Goal: Task Accomplishment & Management: Manage account settings

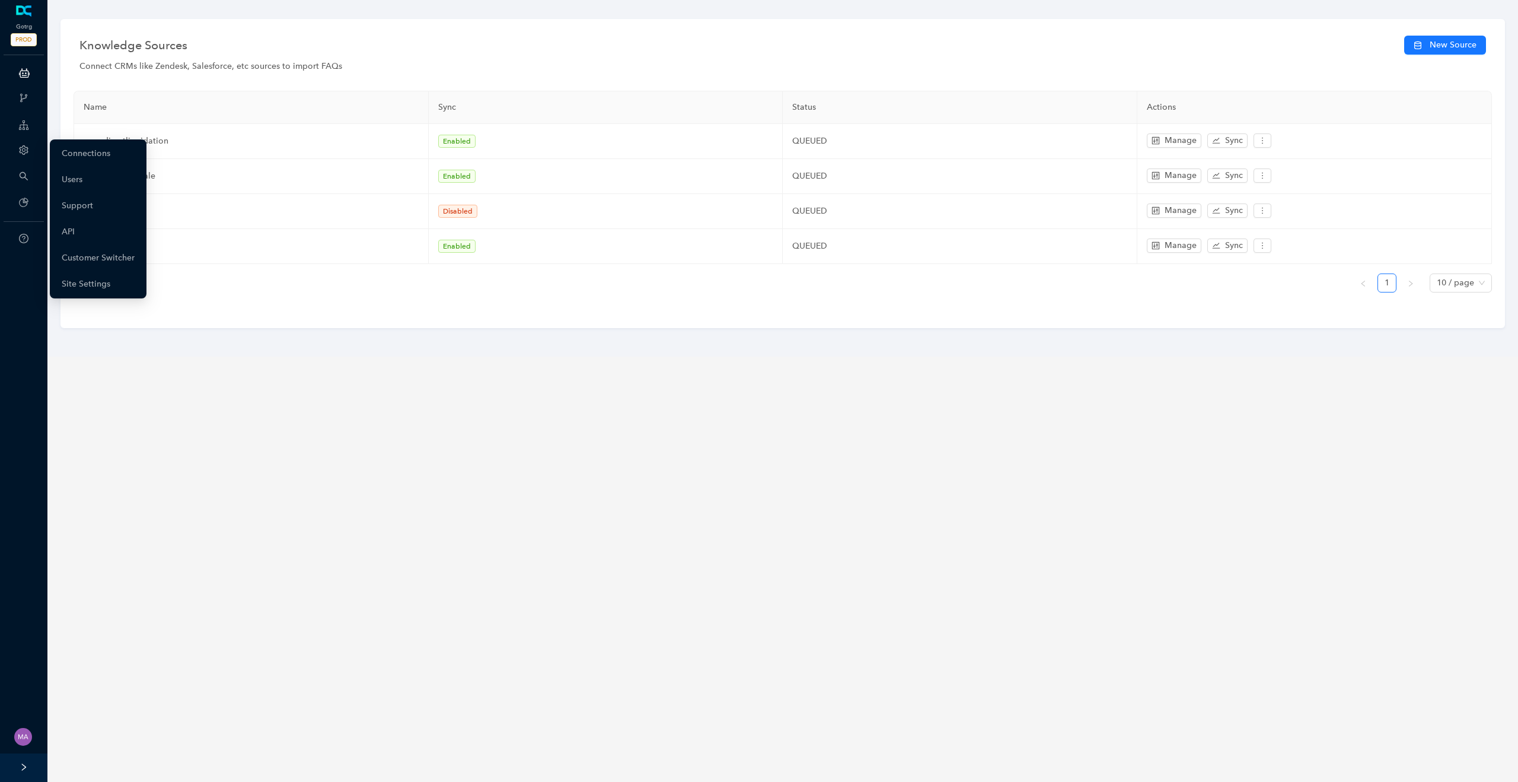
click at [29, 152] on div "Account" at bounding box center [23, 151] width 43 height 24
click at [119, 253] on link "Customer Switcher" at bounding box center [98, 258] width 73 height 24
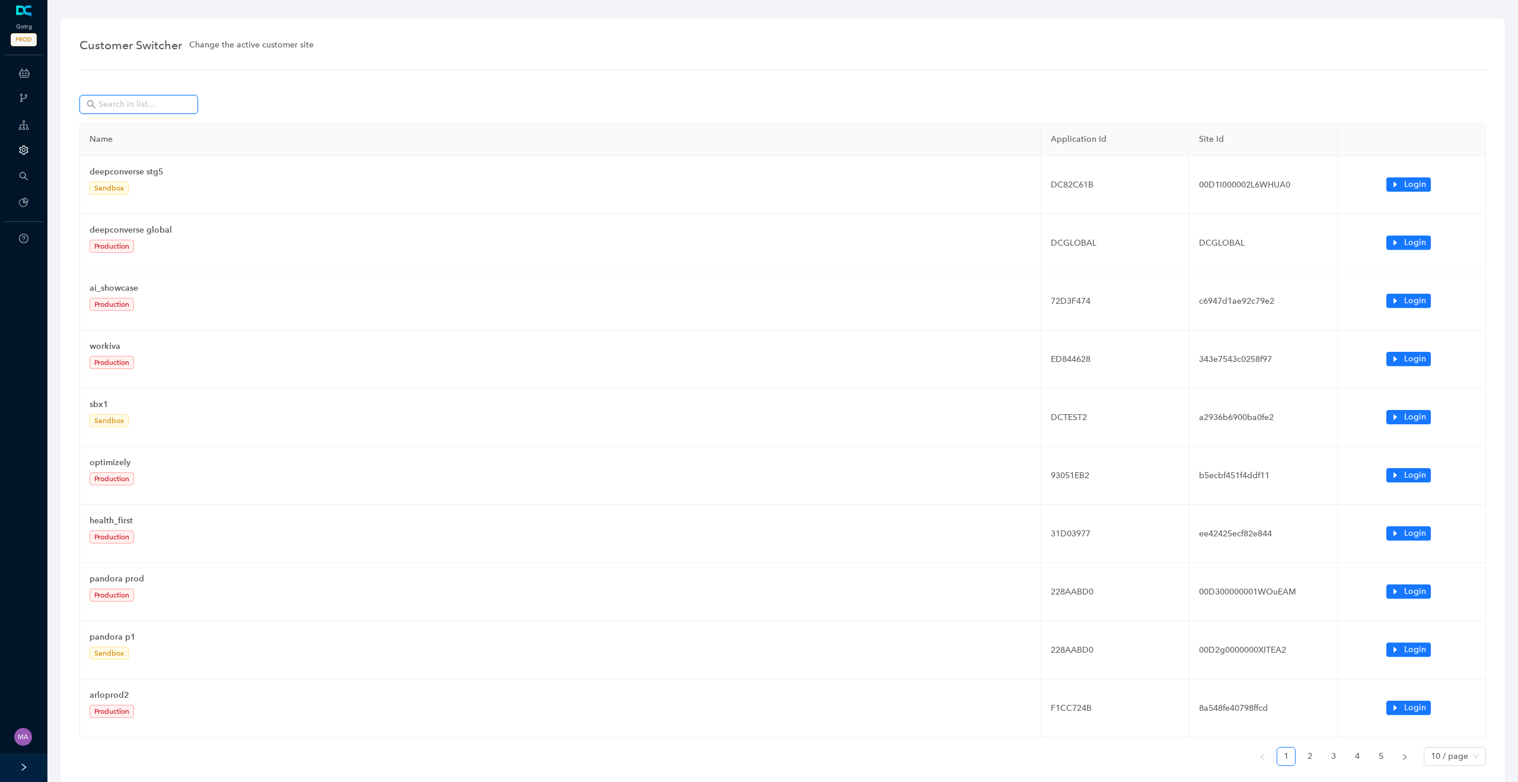
click at [173, 109] on input "text" at bounding box center [139, 104] width 83 height 13
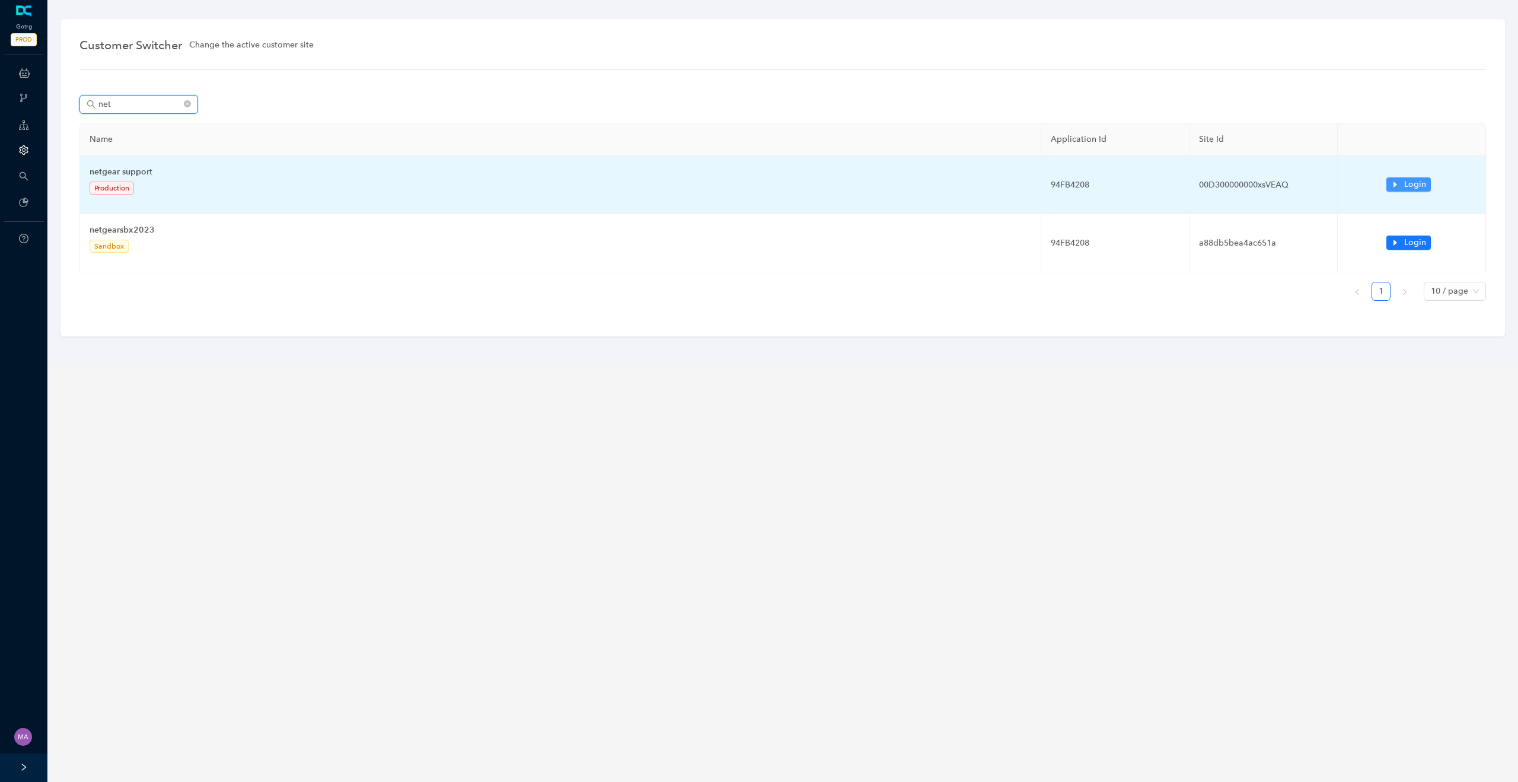
type input "net"
click at [1396, 187] on icon "caret-right" at bounding box center [1395, 184] width 8 height 8
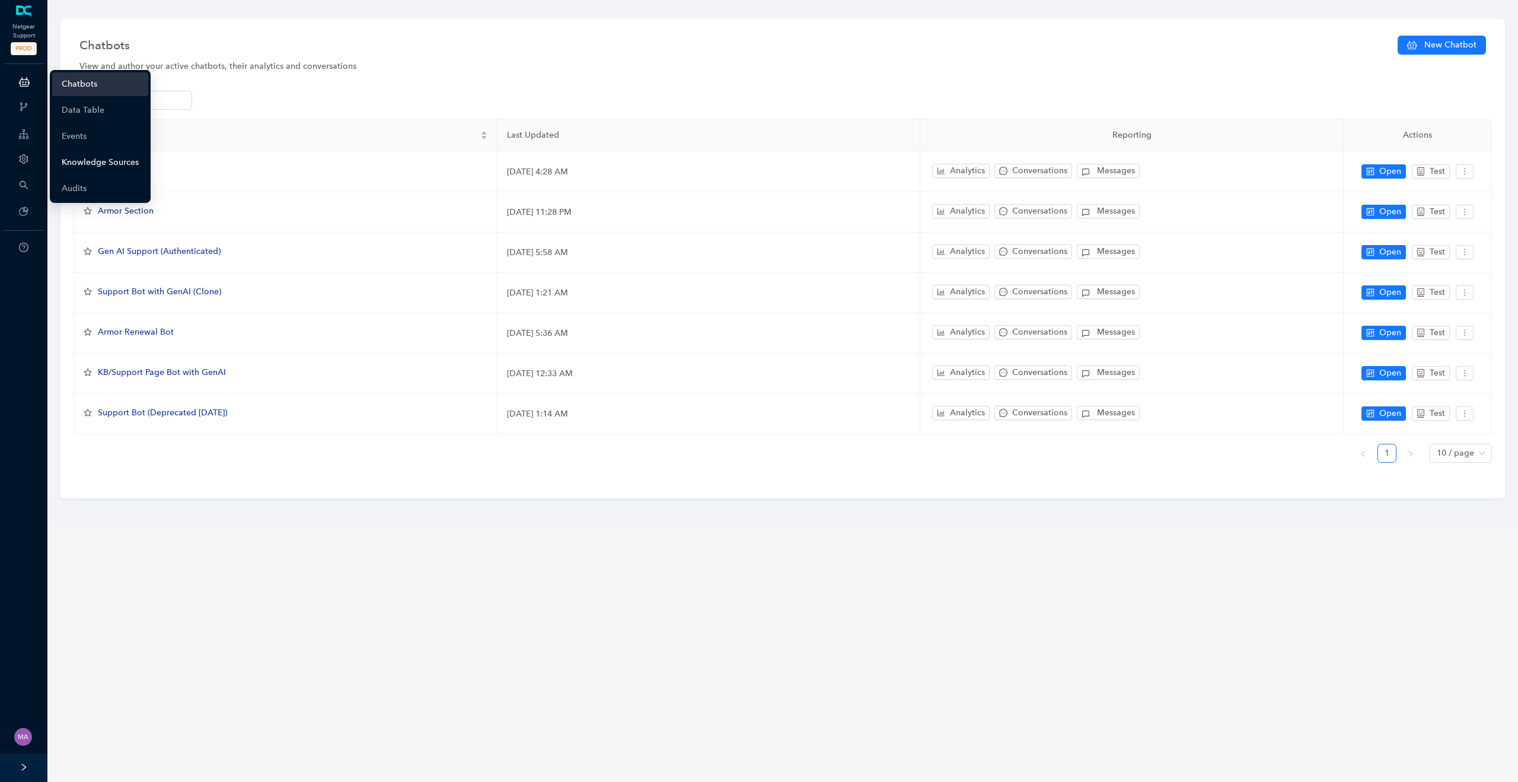
click at [93, 168] on link "Knowledge Sources" at bounding box center [100, 163] width 77 height 24
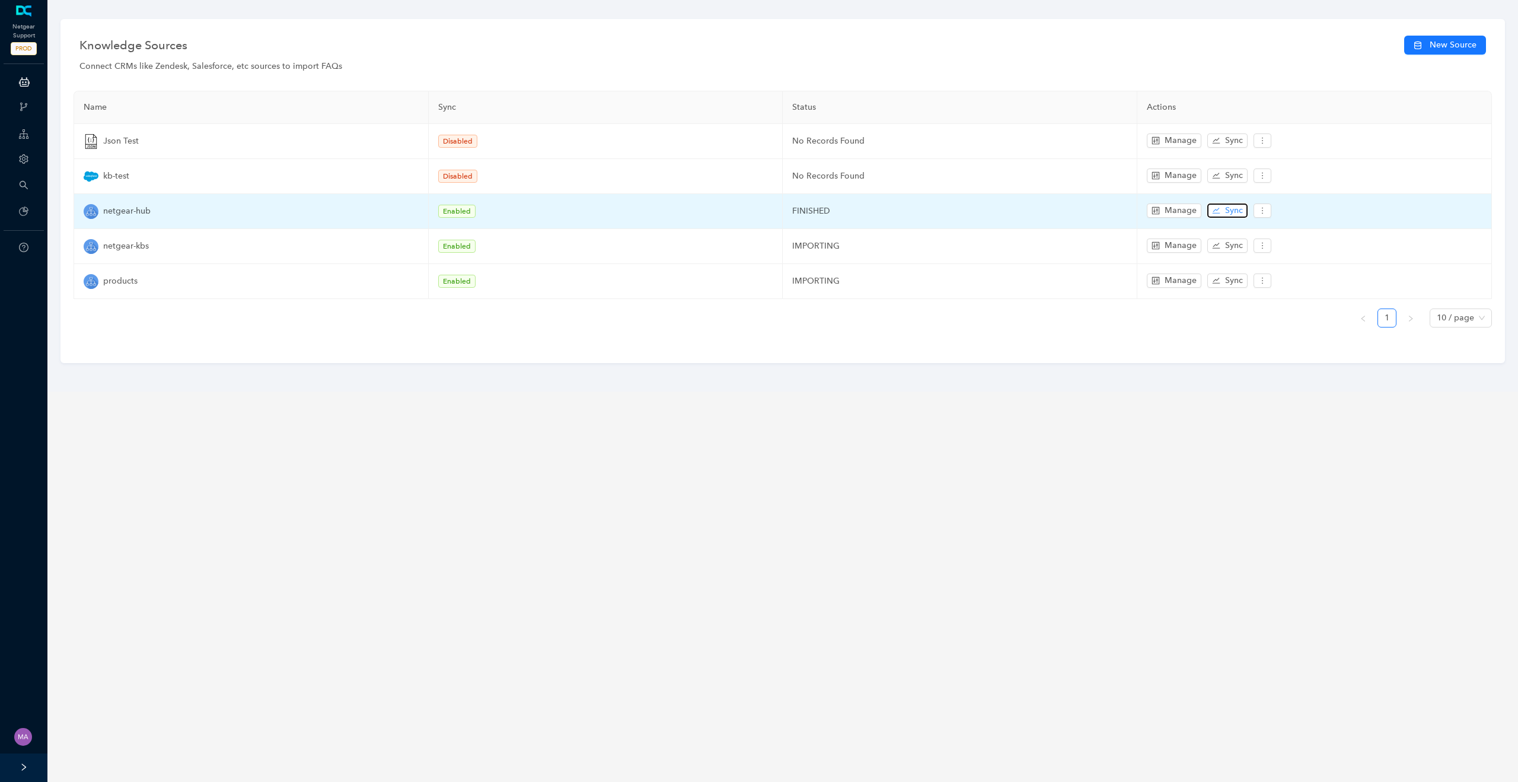
click at [1230, 208] on span "Sync" at bounding box center [1234, 210] width 18 height 13
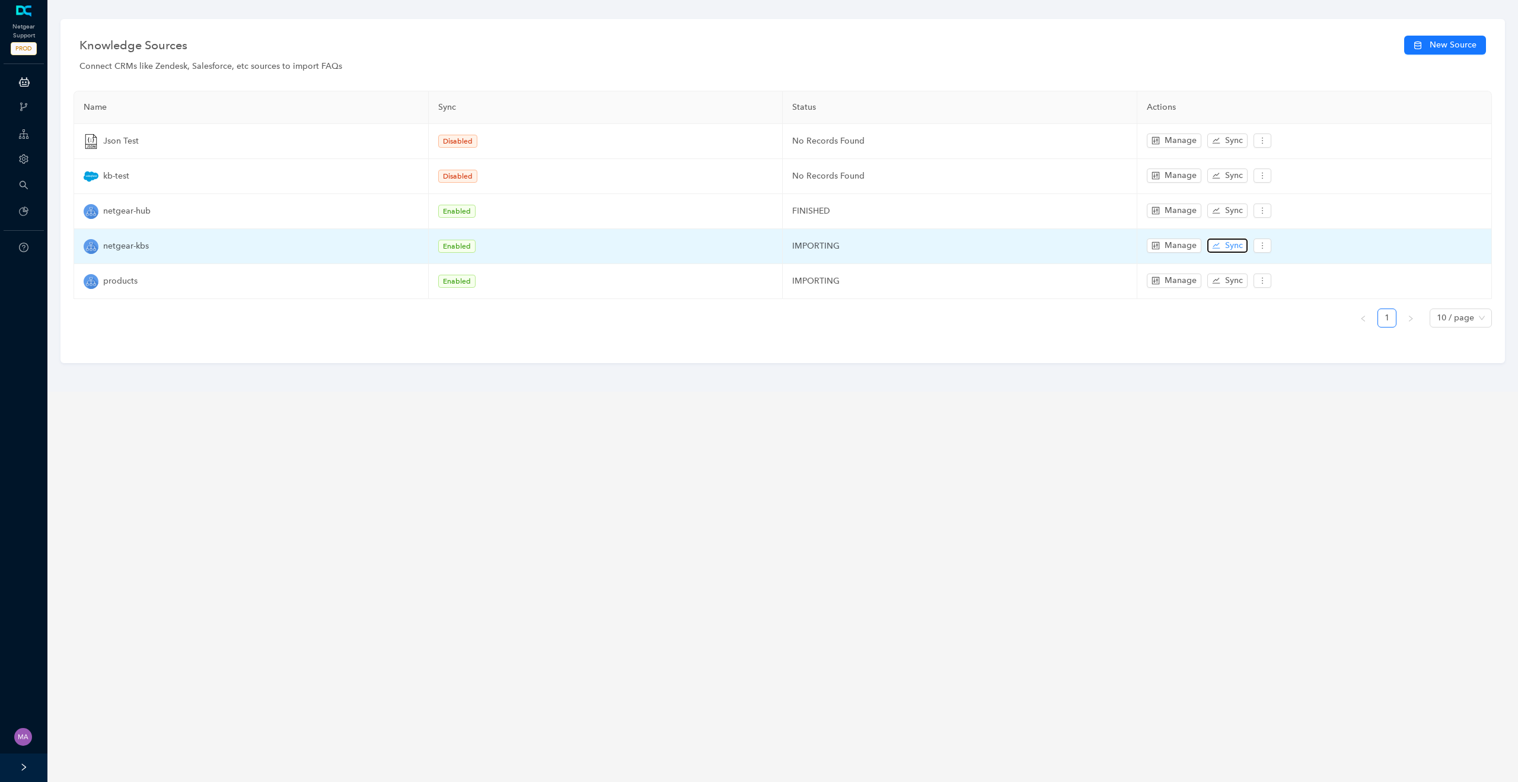
click at [1229, 246] on span "Sync" at bounding box center [1234, 245] width 18 height 13
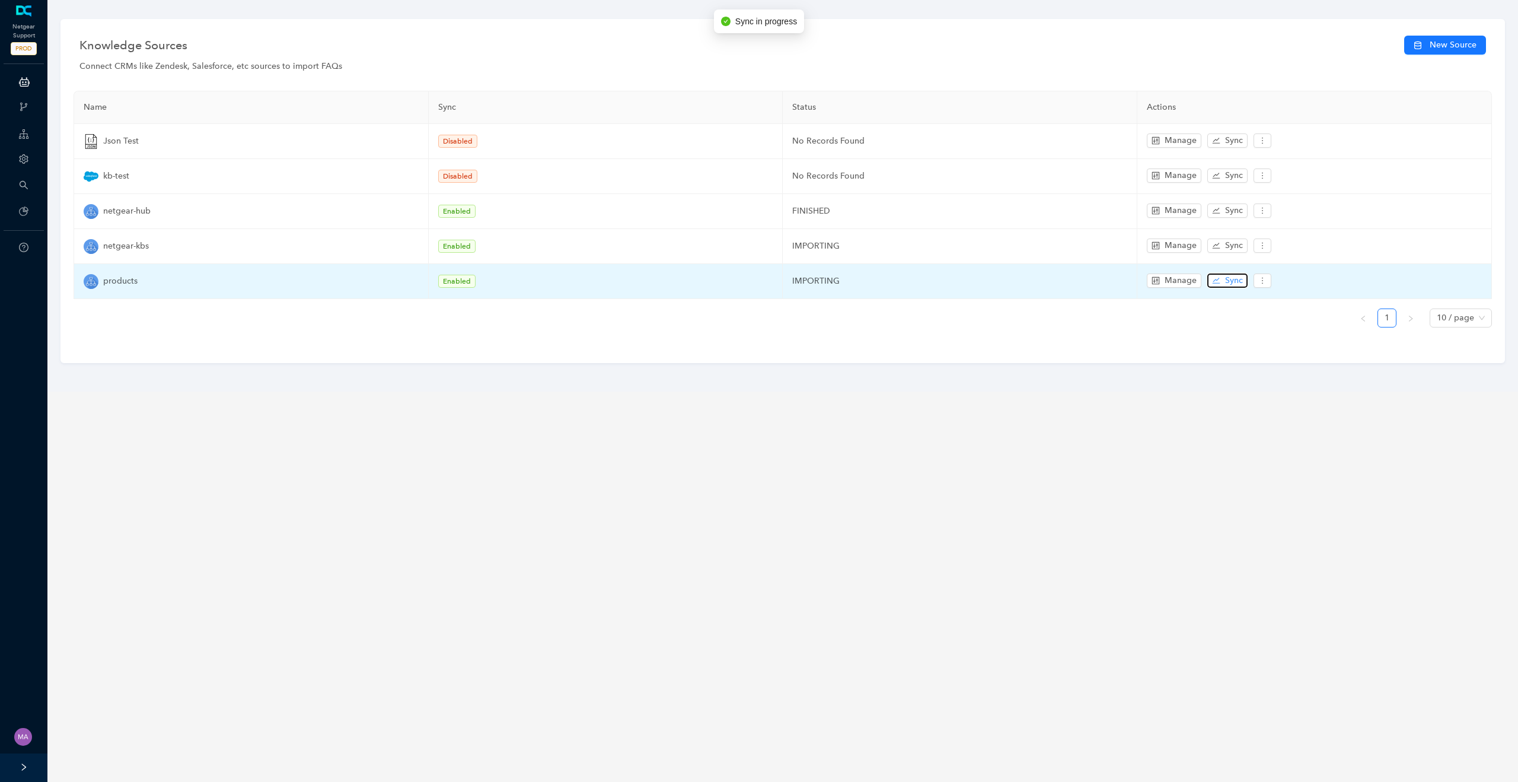
click at [1228, 281] on span "Sync" at bounding box center [1234, 280] width 18 height 13
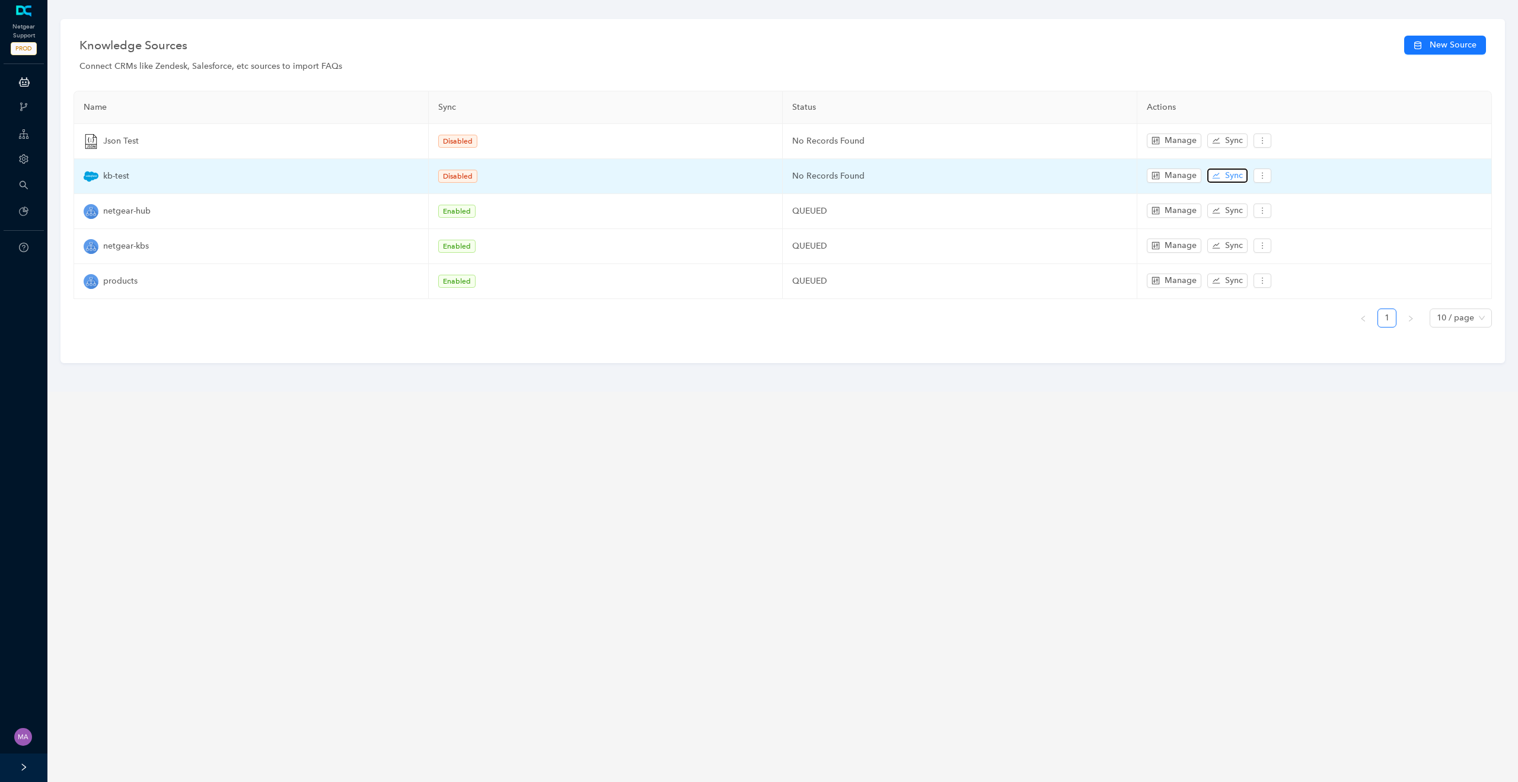
click at [1222, 177] on button "Sync" at bounding box center [1228, 175] width 40 height 14
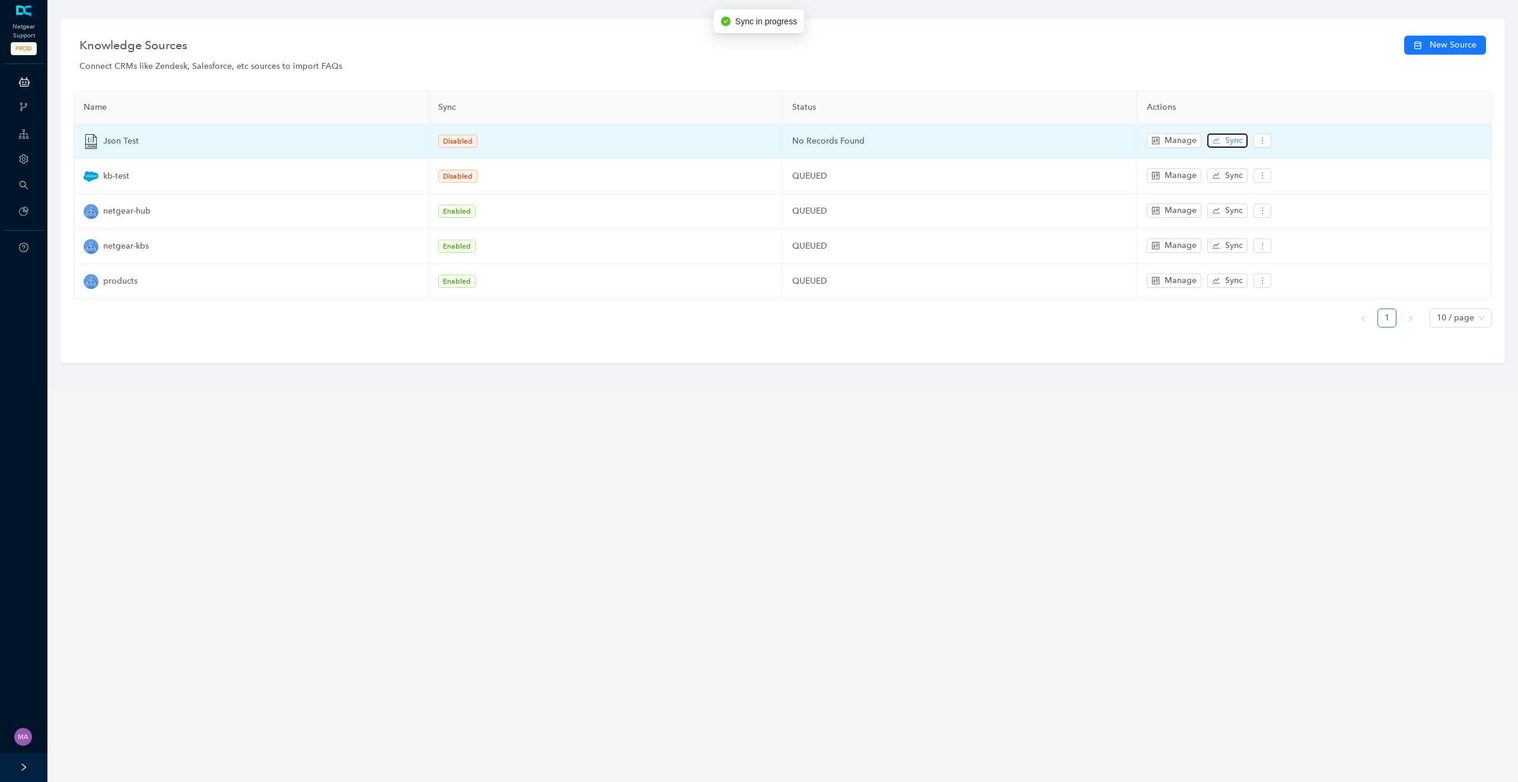
click at [1225, 142] on span "Sync" at bounding box center [1234, 140] width 18 height 13
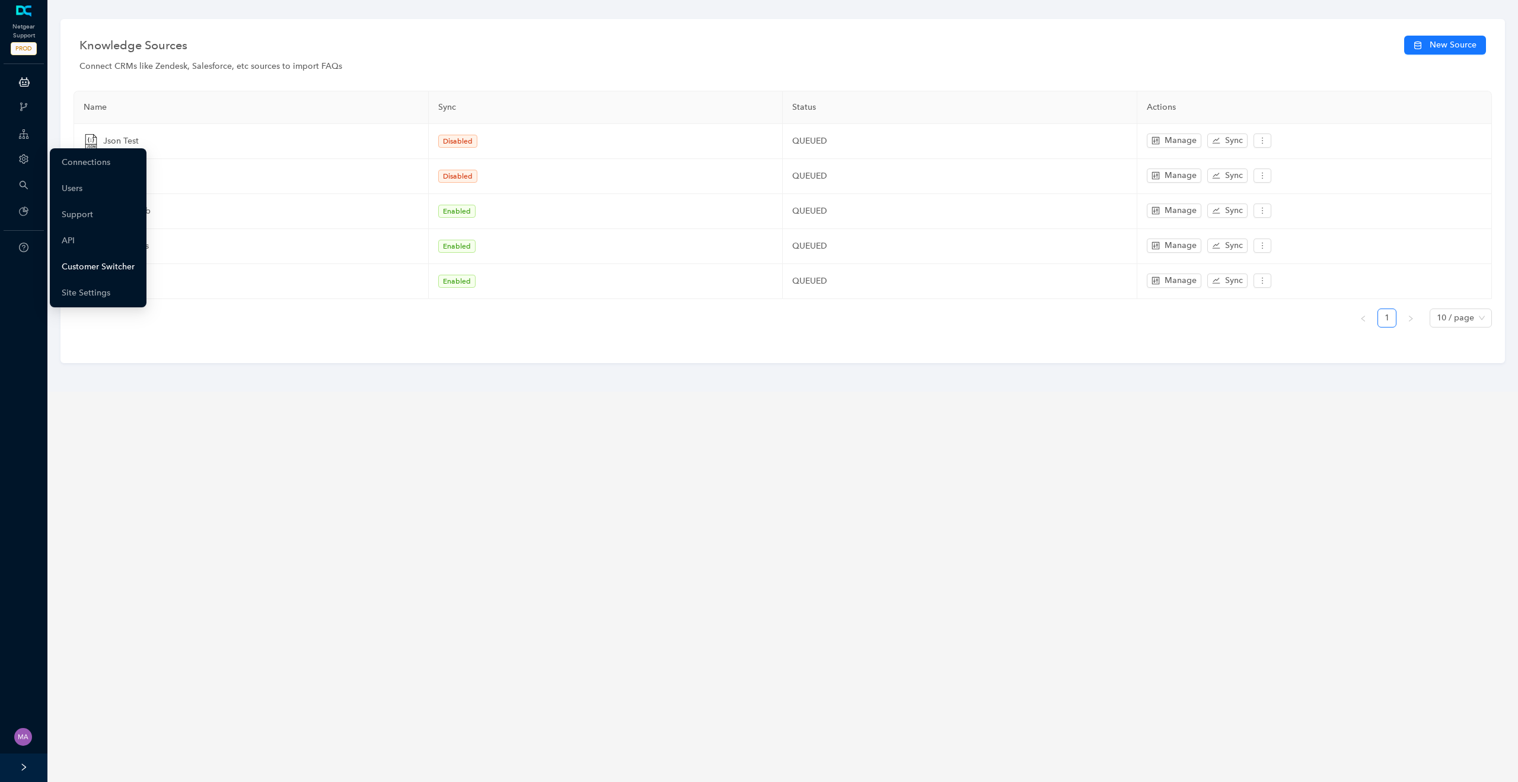
click at [101, 271] on link "Customer Switcher" at bounding box center [98, 267] width 73 height 24
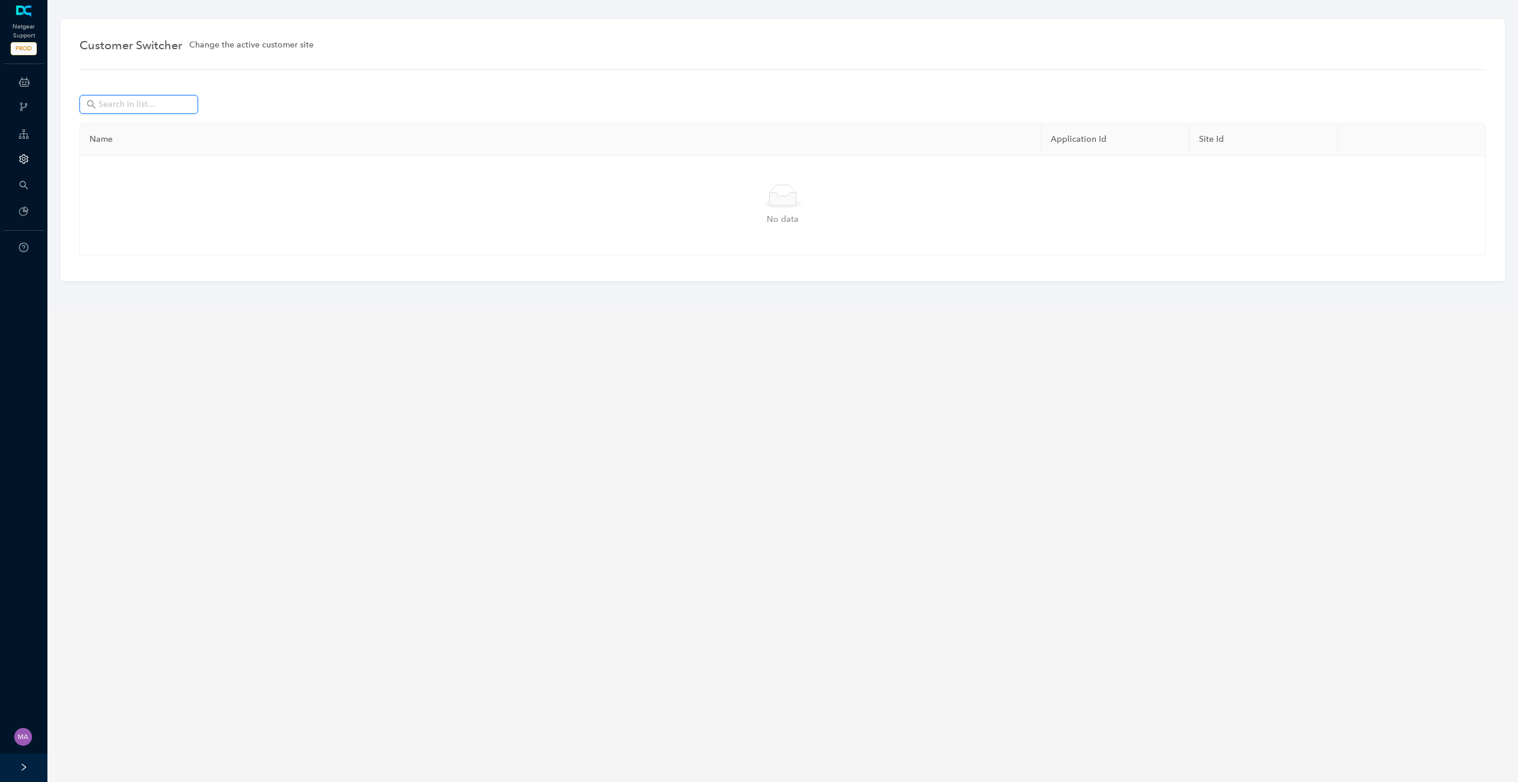
click at [141, 103] on input "text" at bounding box center [139, 104] width 83 height 13
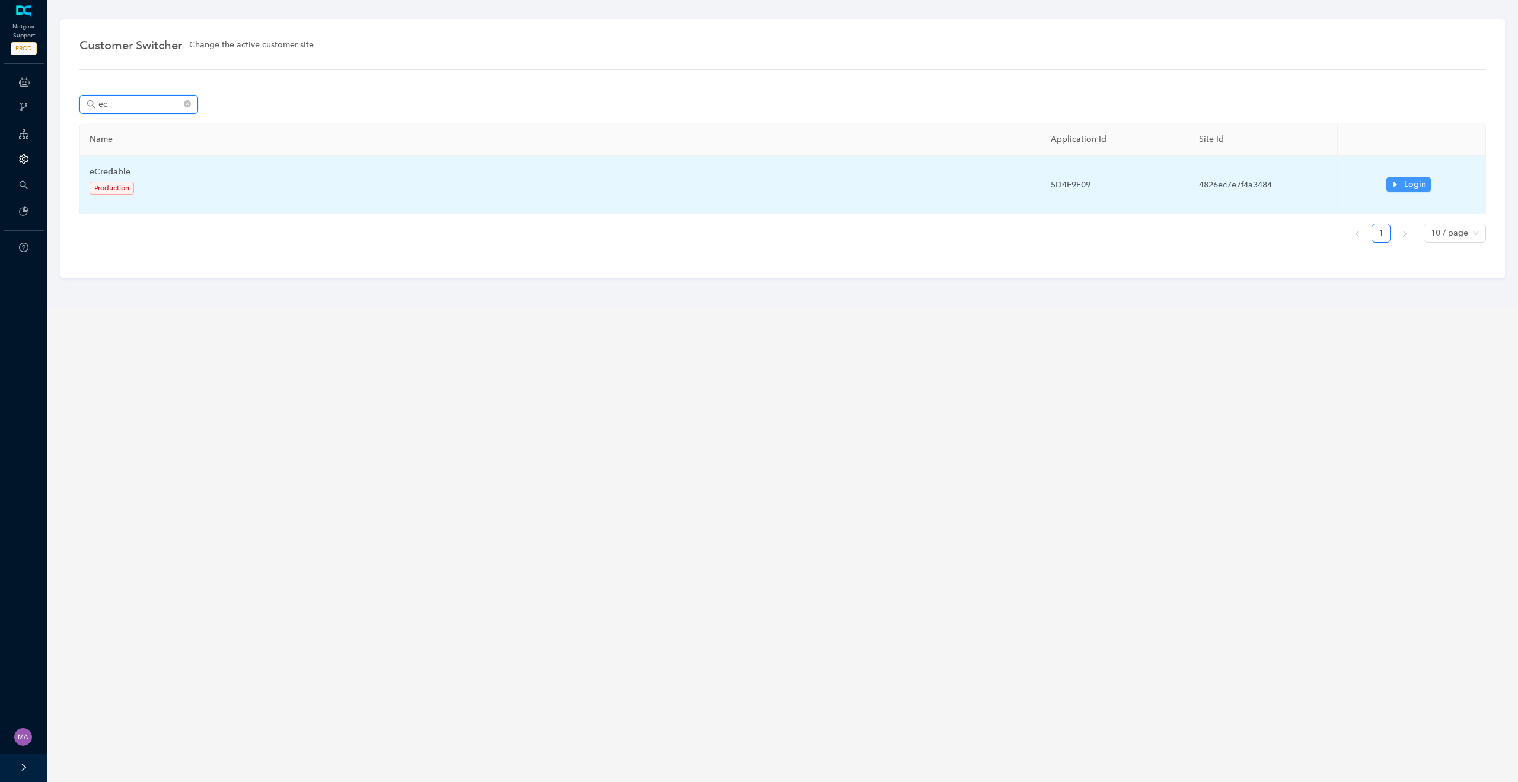
type input "ec"
click at [1409, 184] on span "Login" at bounding box center [1415, 184] width 22 height 13
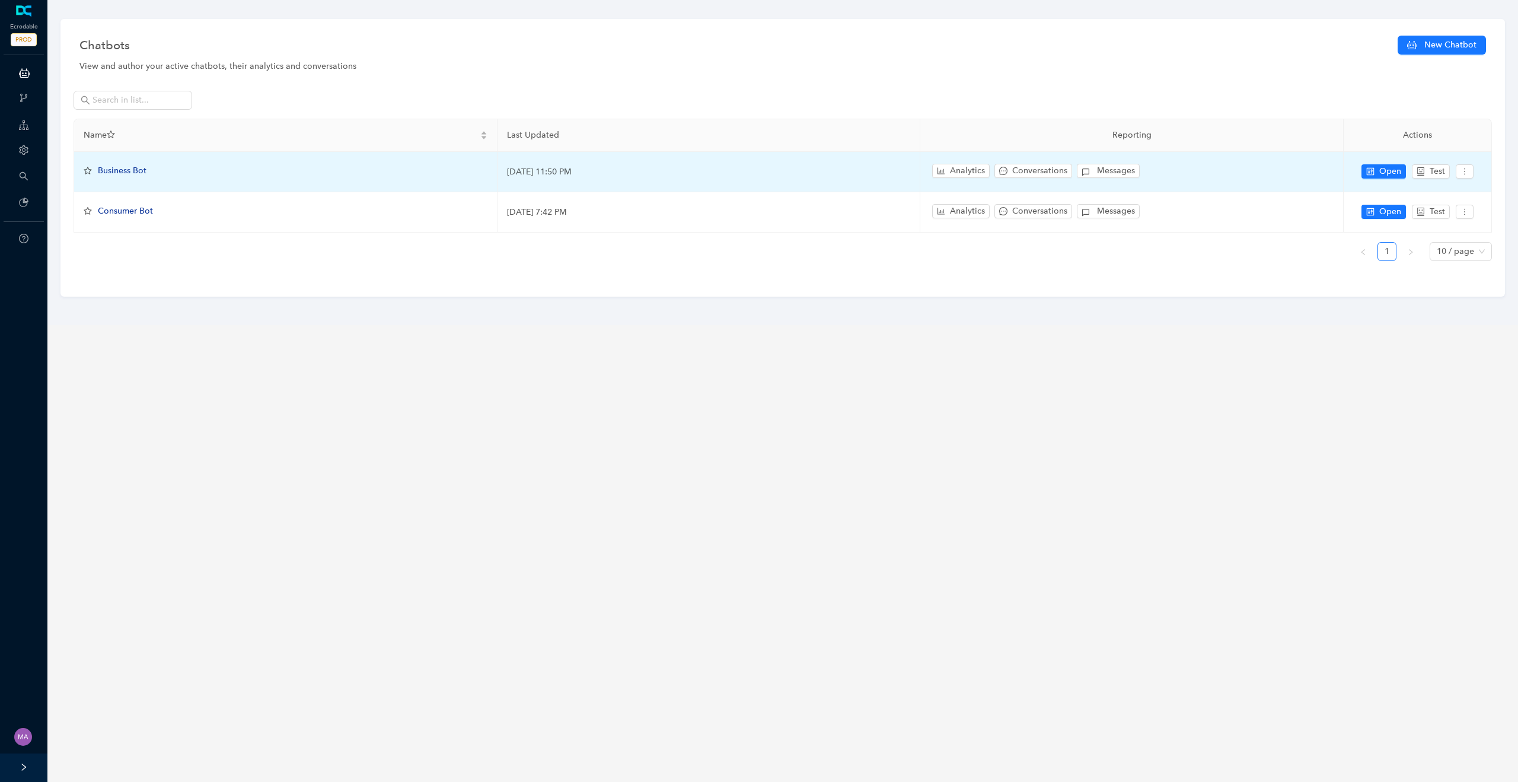
click at [135, 170] on span "Business Bot" at bounding box center [122, 170] width 49 height 10
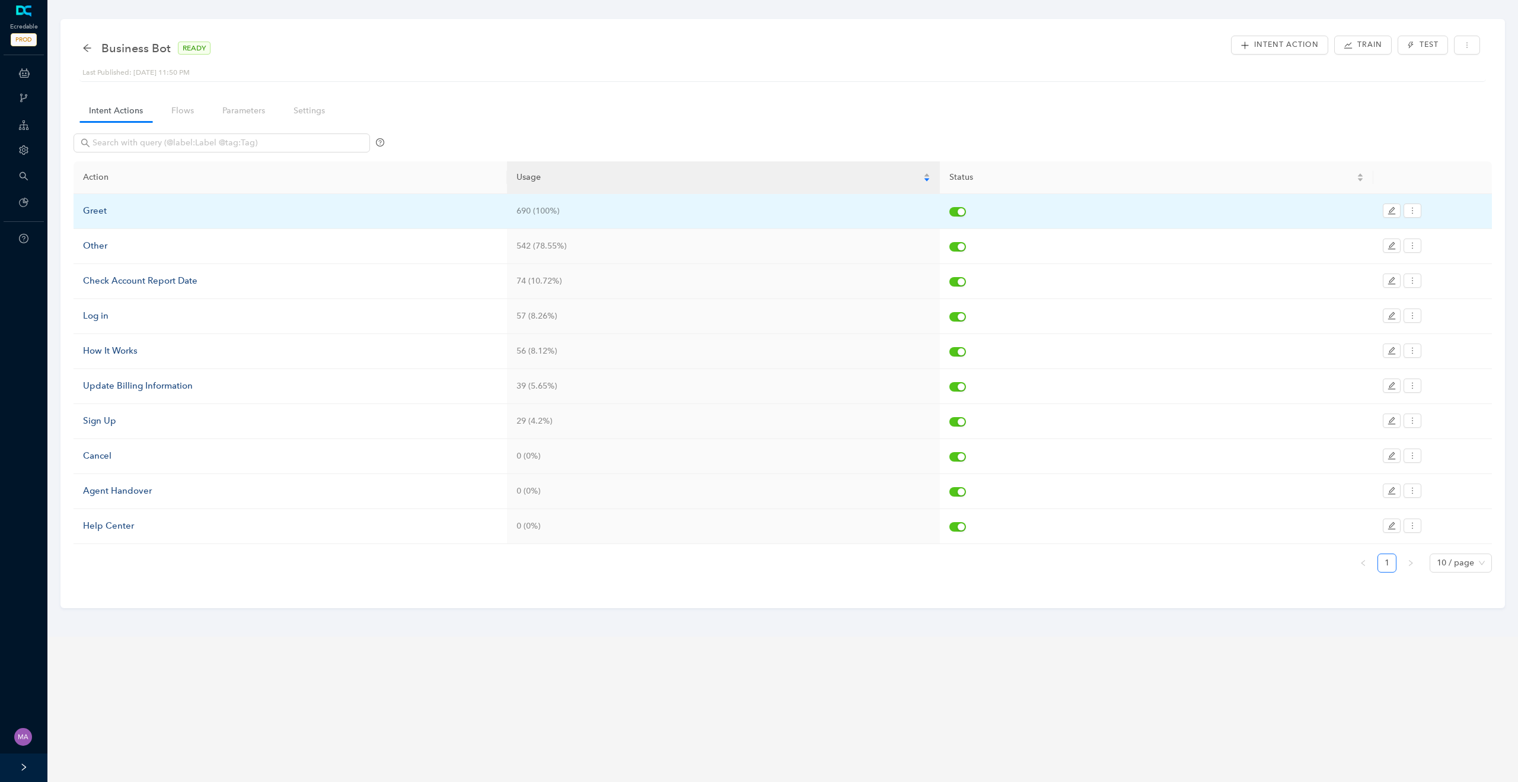
click at [101, 211] on div "Greet" at bounding box center [290, 211] width 415 height 14
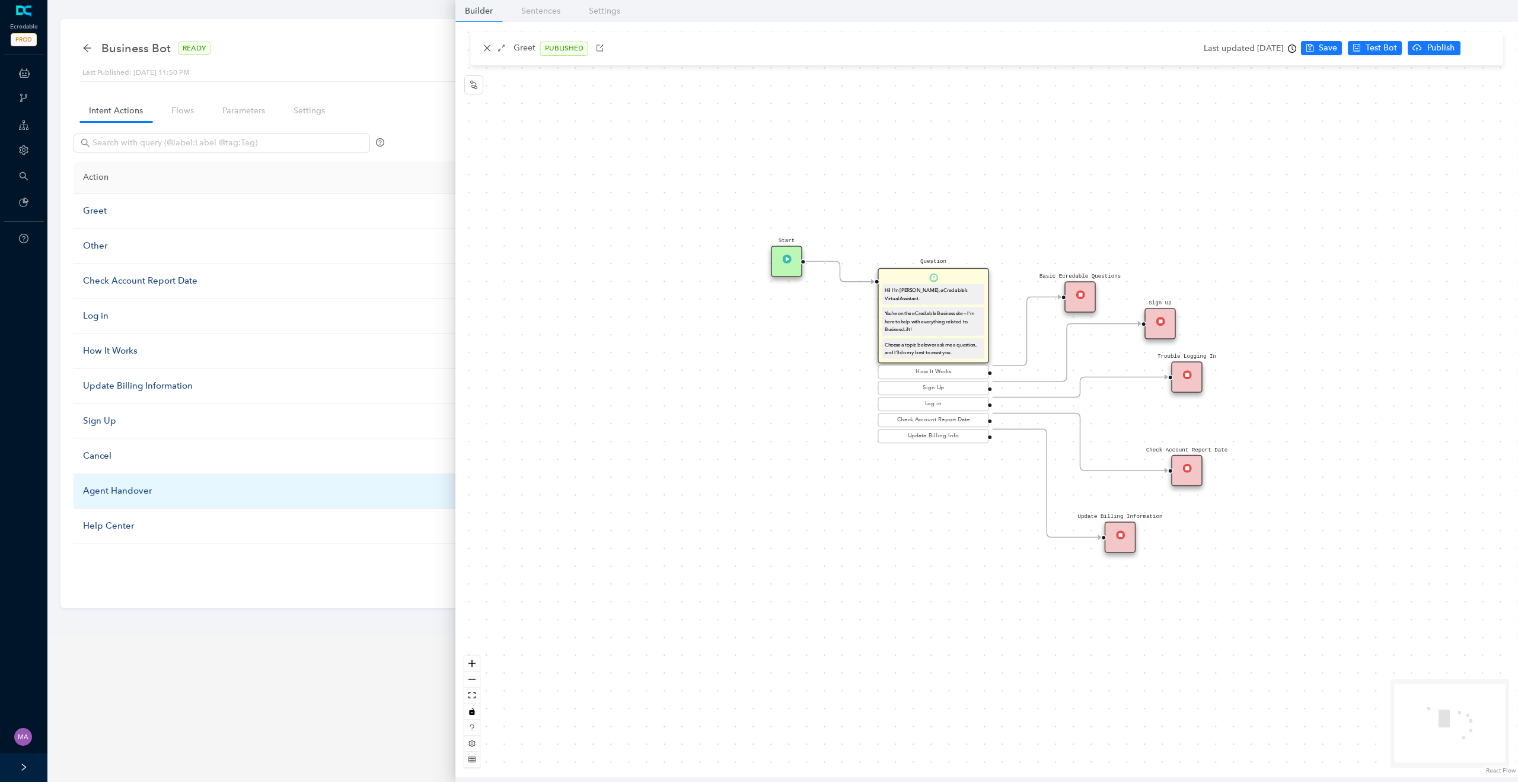
click at [112, 490] on div "Agent Handover" at bounding box center [290, 491] width 415 height 14
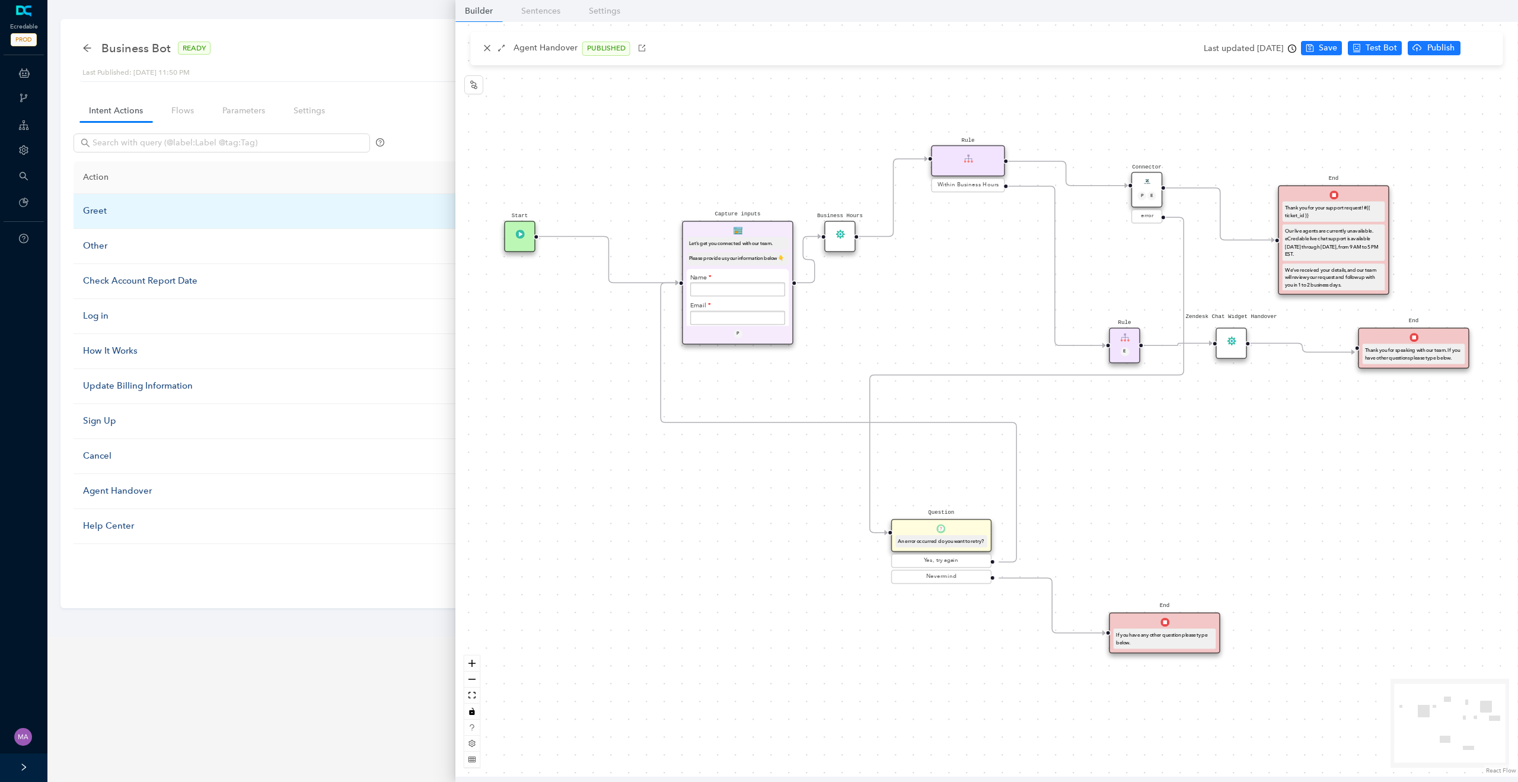
click at [95, 213] on div "Greet" at bounding box center [290, 211] width 415 height 14
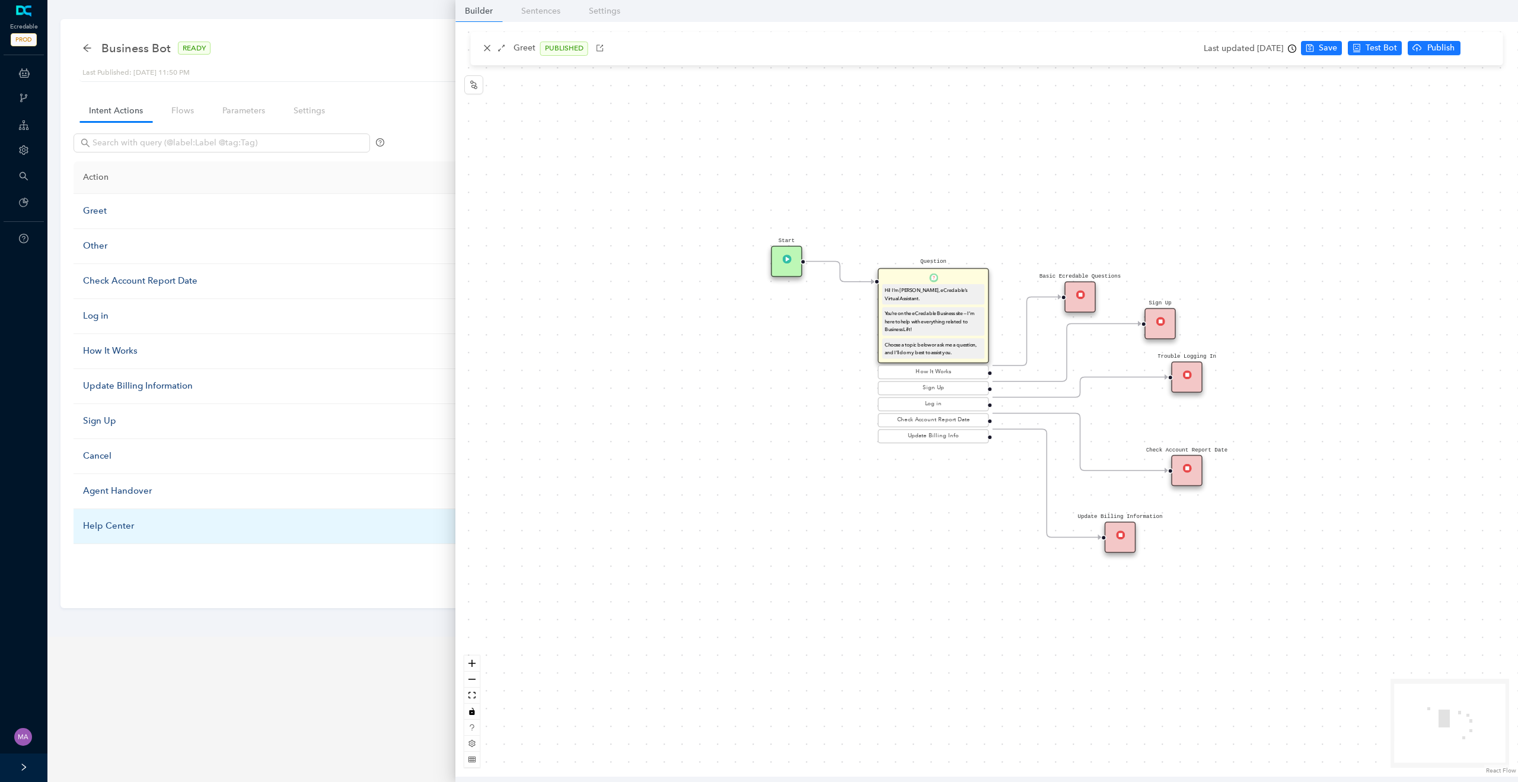
click at [93, 529] on div "Help Center" at bounding box center [290, 526] width 415 height 14
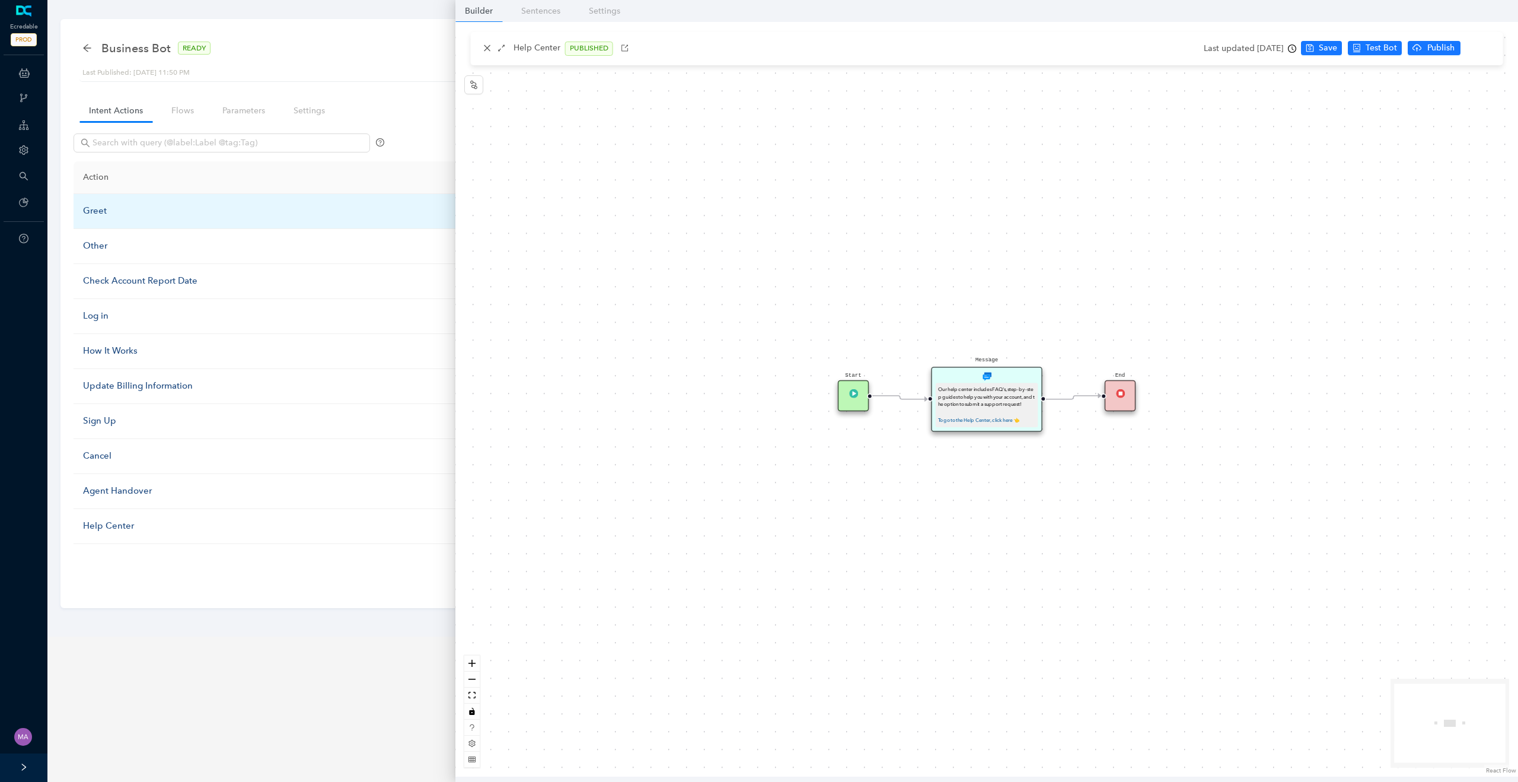
click at [100, 211] on div "Greet" at bounding box center [290, 211] width 415 height 14
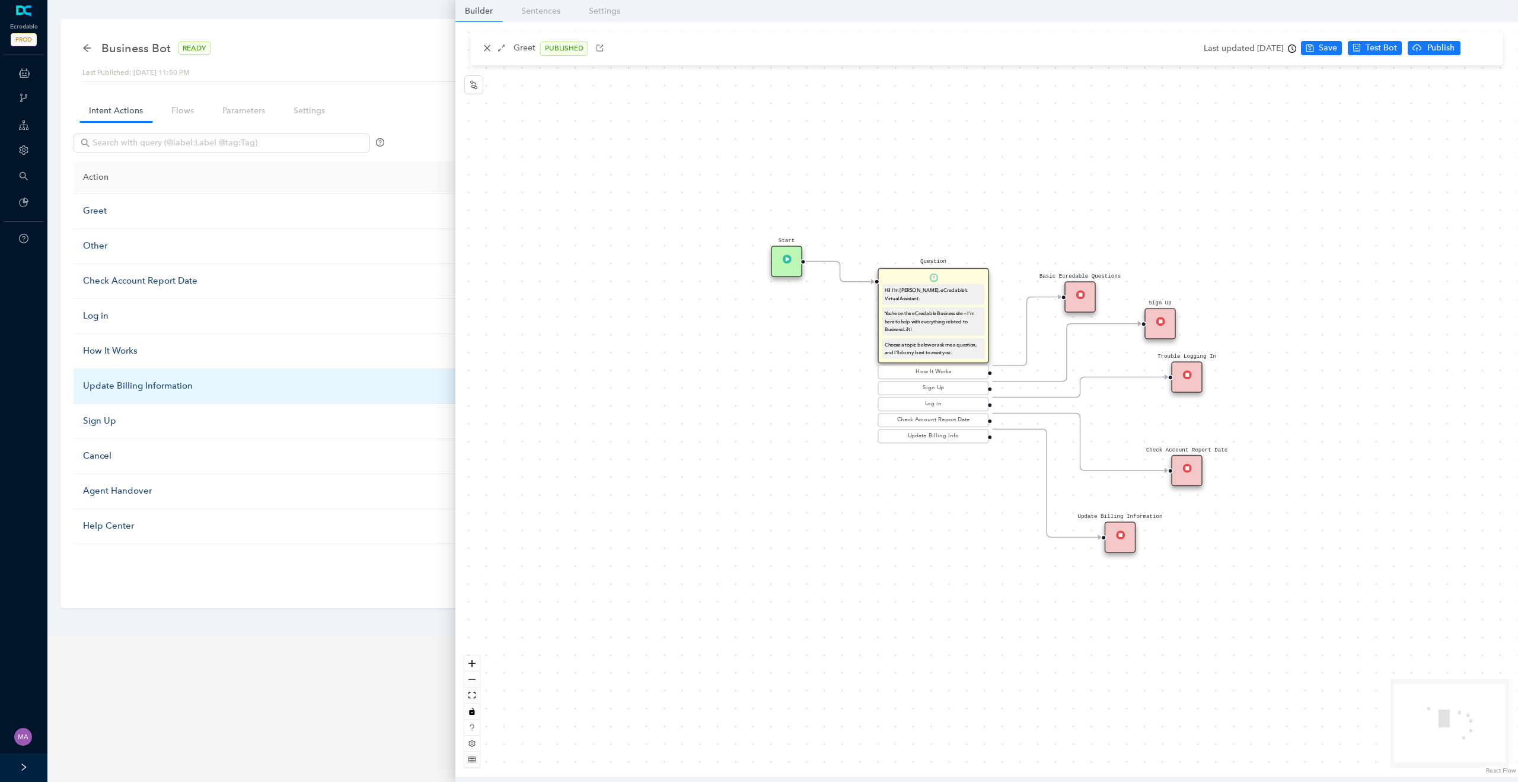
click at [129, 386] on div "Update Billing Information" at bounding box center [290, 386] width 415 height 14
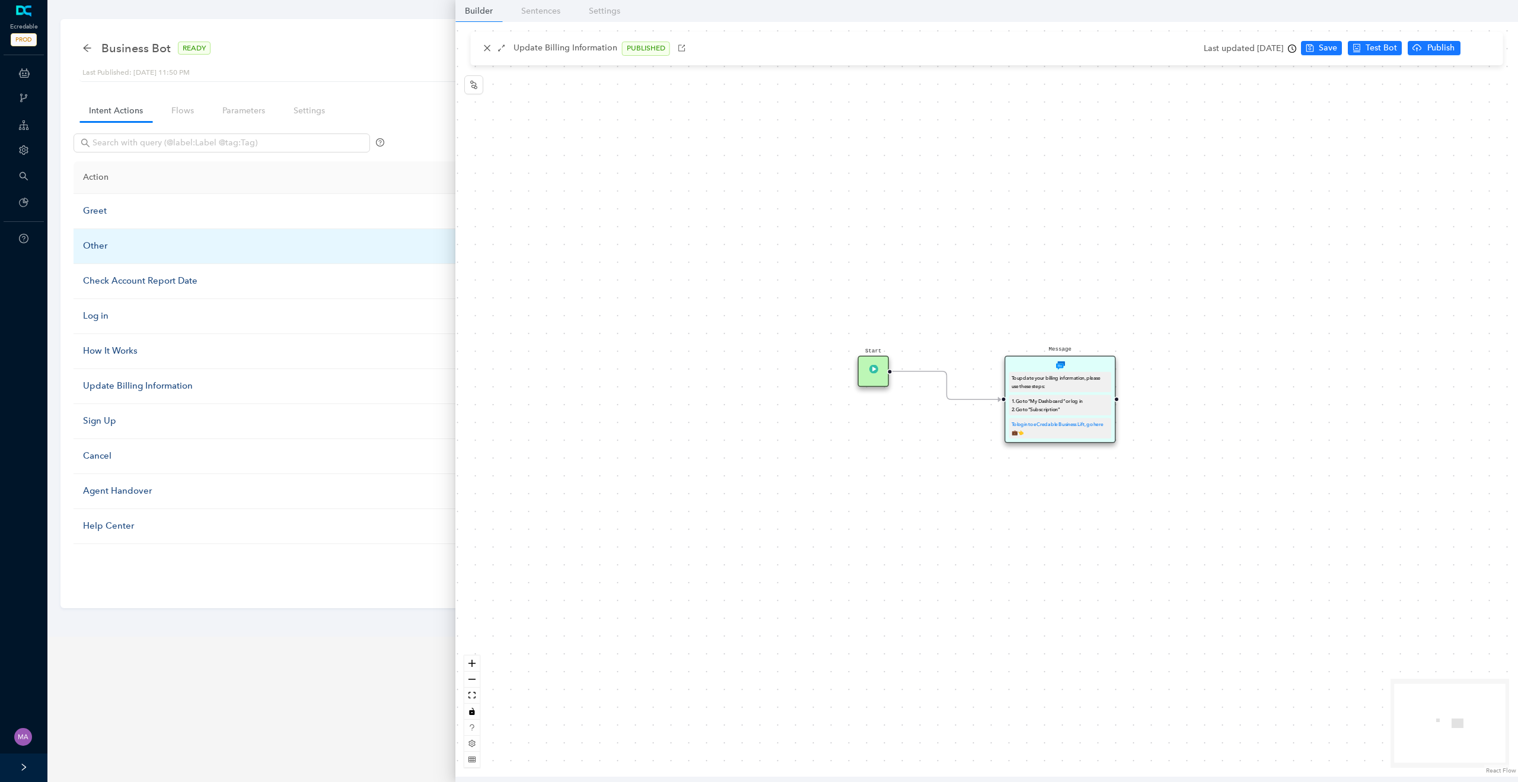
click at [100, 249] on div "Other" at bounding box center [290, 246] width 415 height 14
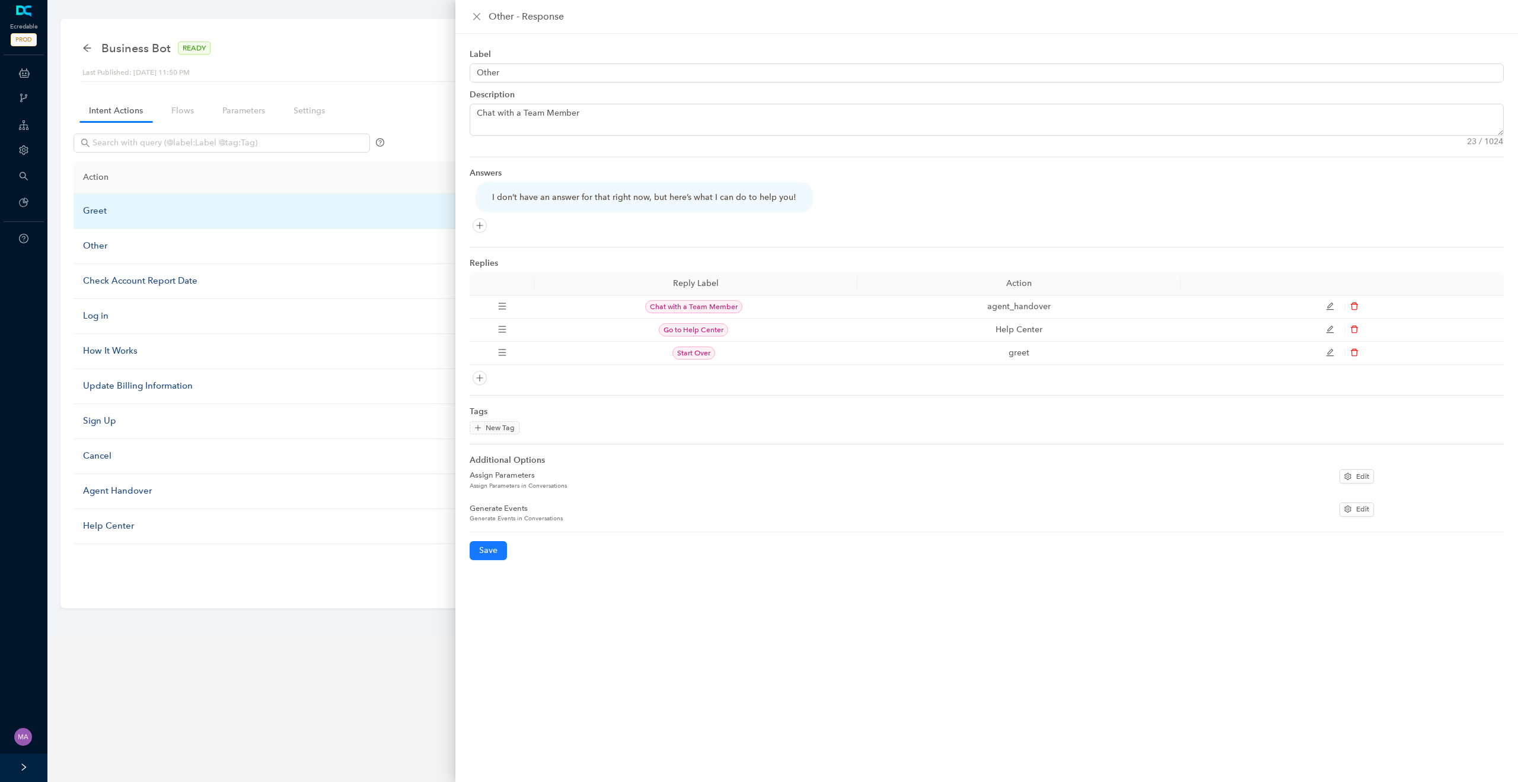
click at [91, 211] on div "Greet" at bounding box center [290, 211] width 415 height 14
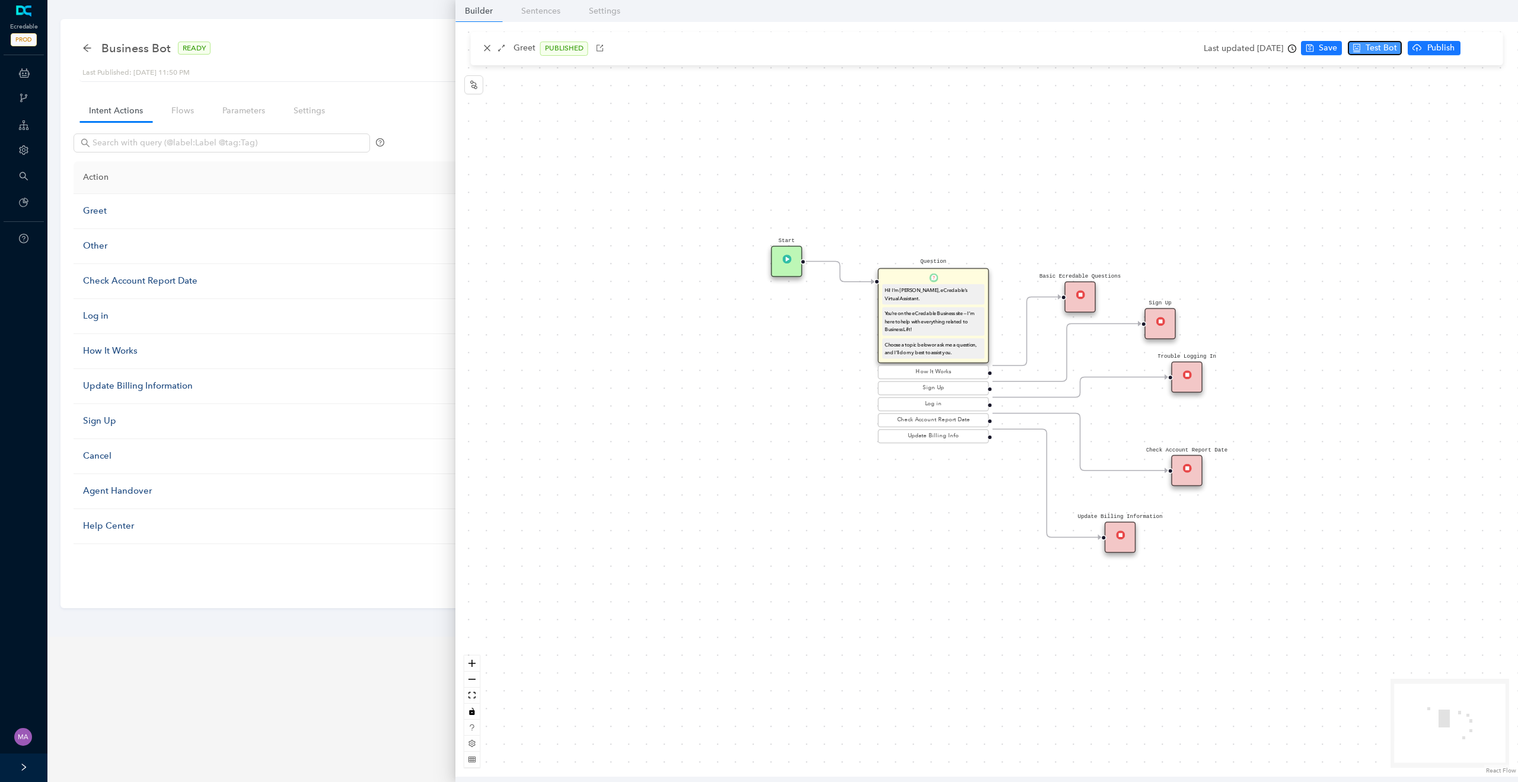
click at [1394, 44] on span "Test Bot" at bounding box center [1381, 48] width 31 height 13
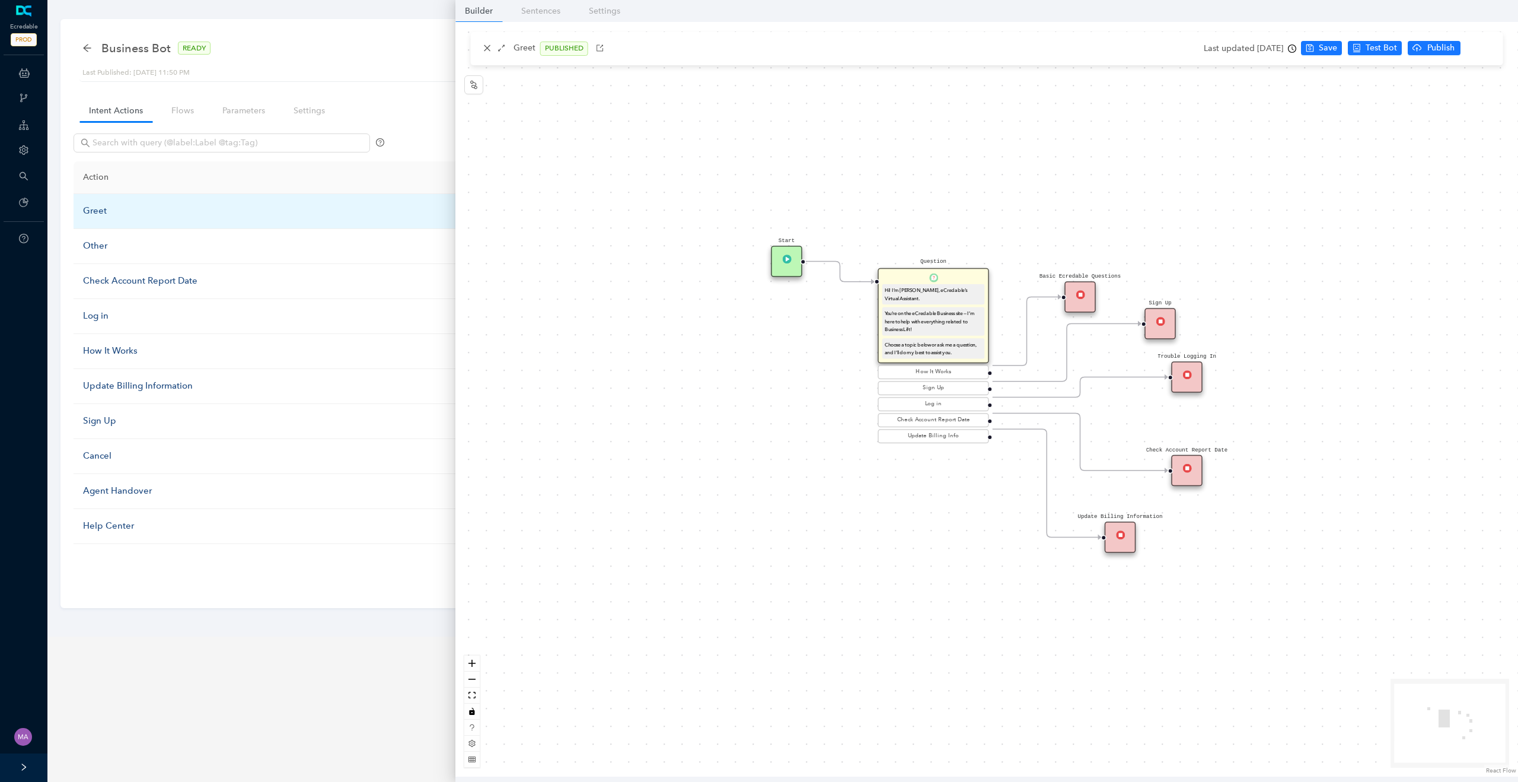
click at [98, 207] on div "Greet" at bounding box center [290, 211] width 415 height 14
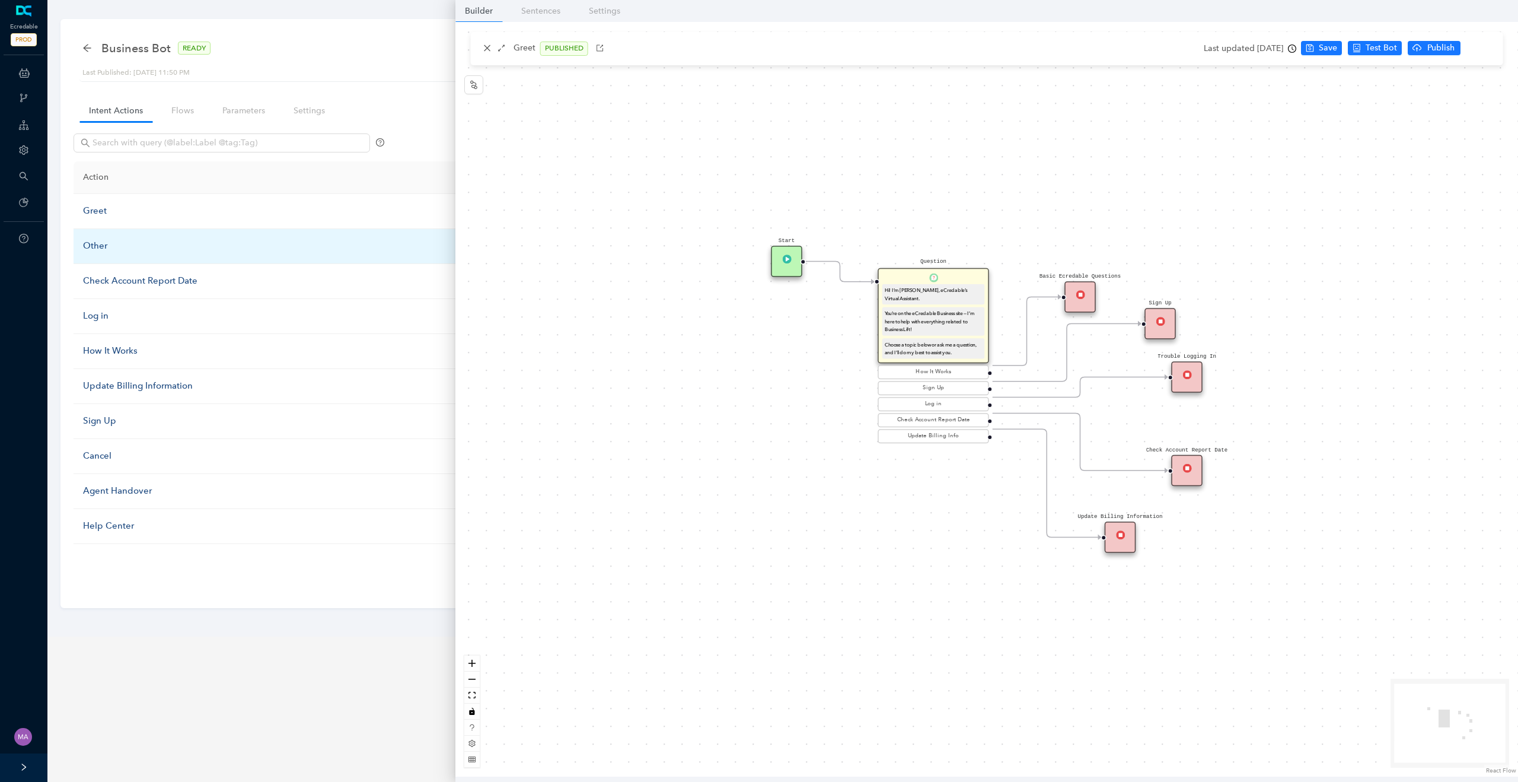
click at [101, 247] on div "Other" at bounding box center [290, 246] width 415 height 14
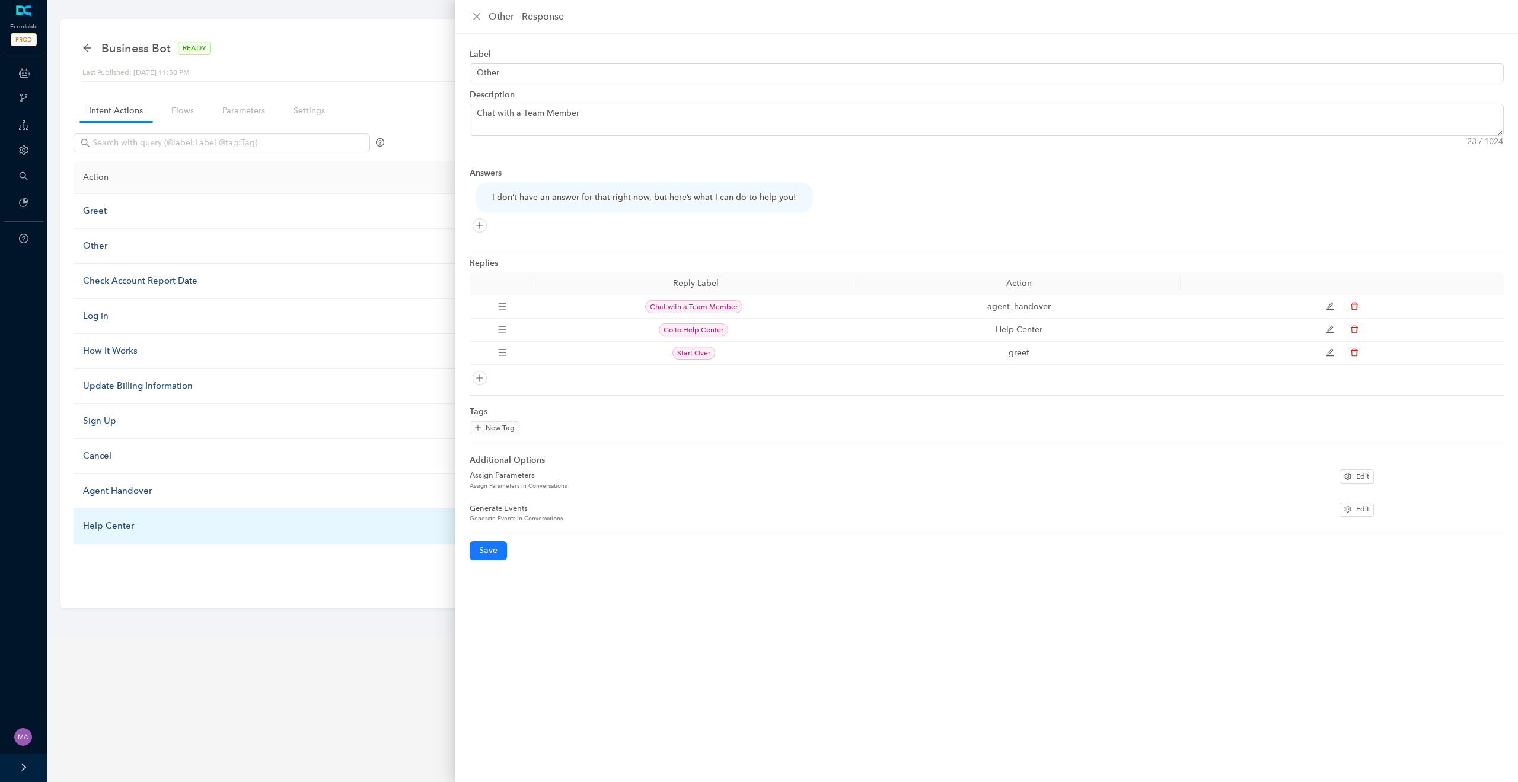
click at [121, 525] on div "Help Center" at bounding box center [290, 526] width 415 height 14
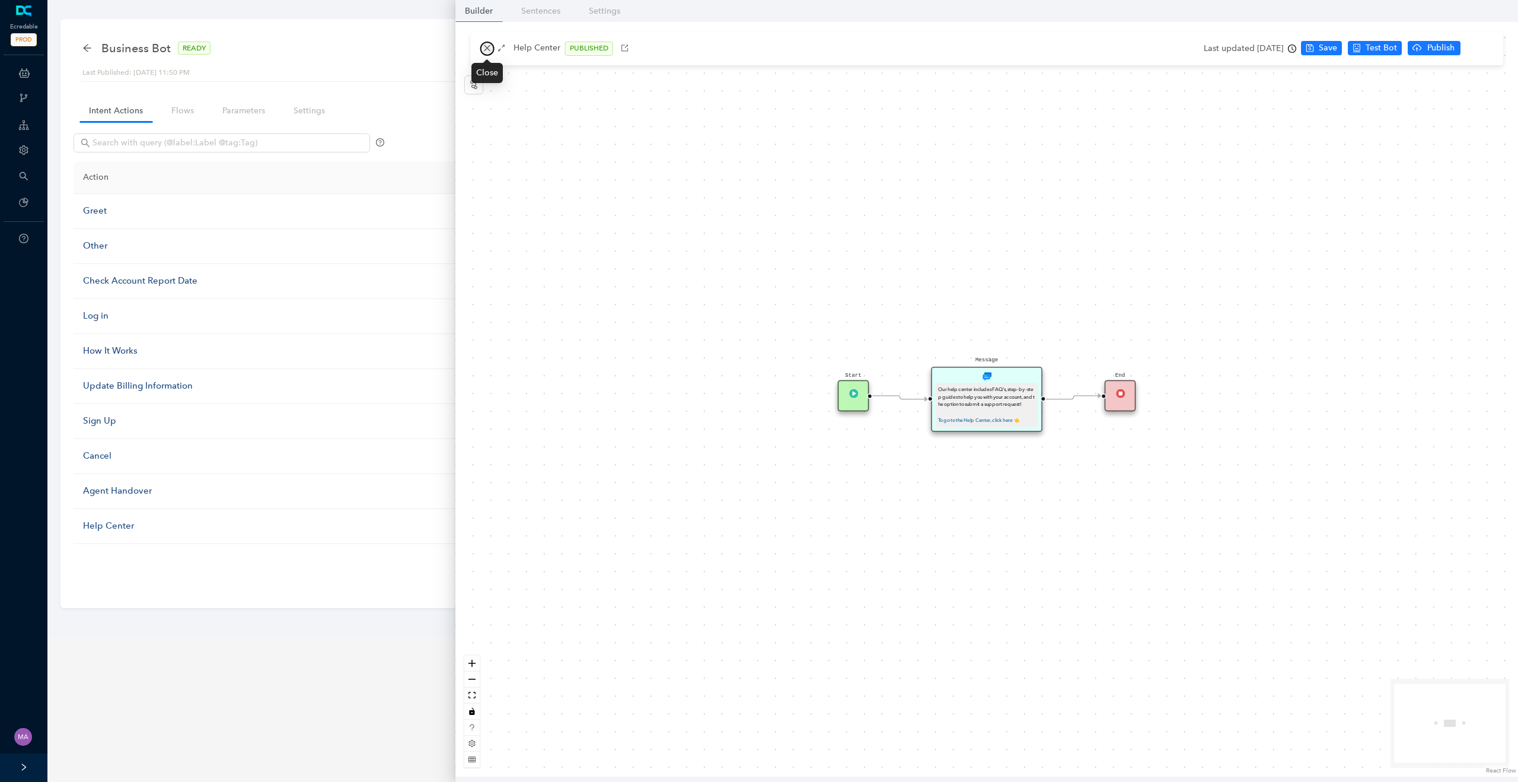
click at [487, 48] on icon "close" at bounding box center [487, 48] width 7 height 7
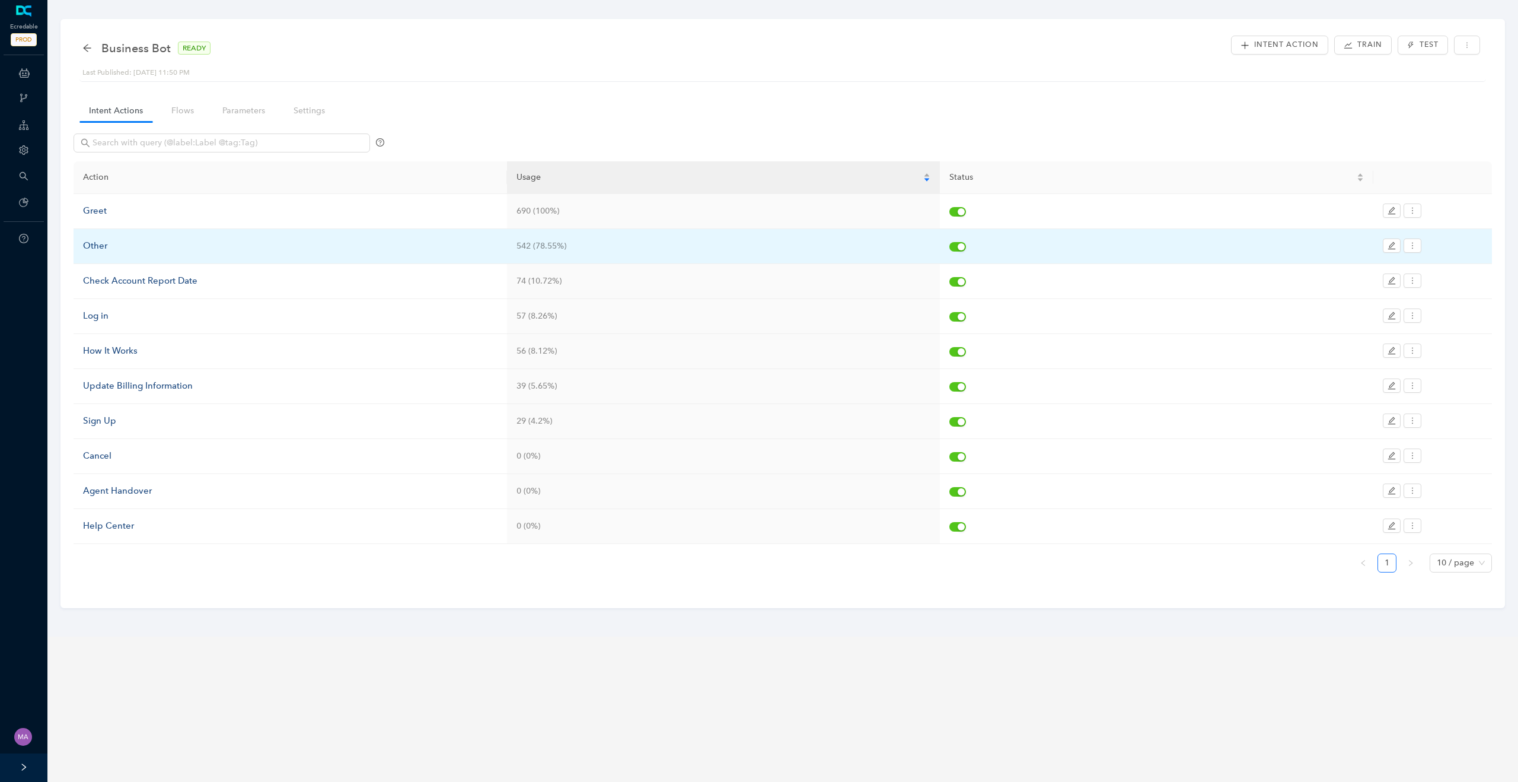
click at [103, 250] on div "Other" at bounding box center [290, 246] width 415 height 14
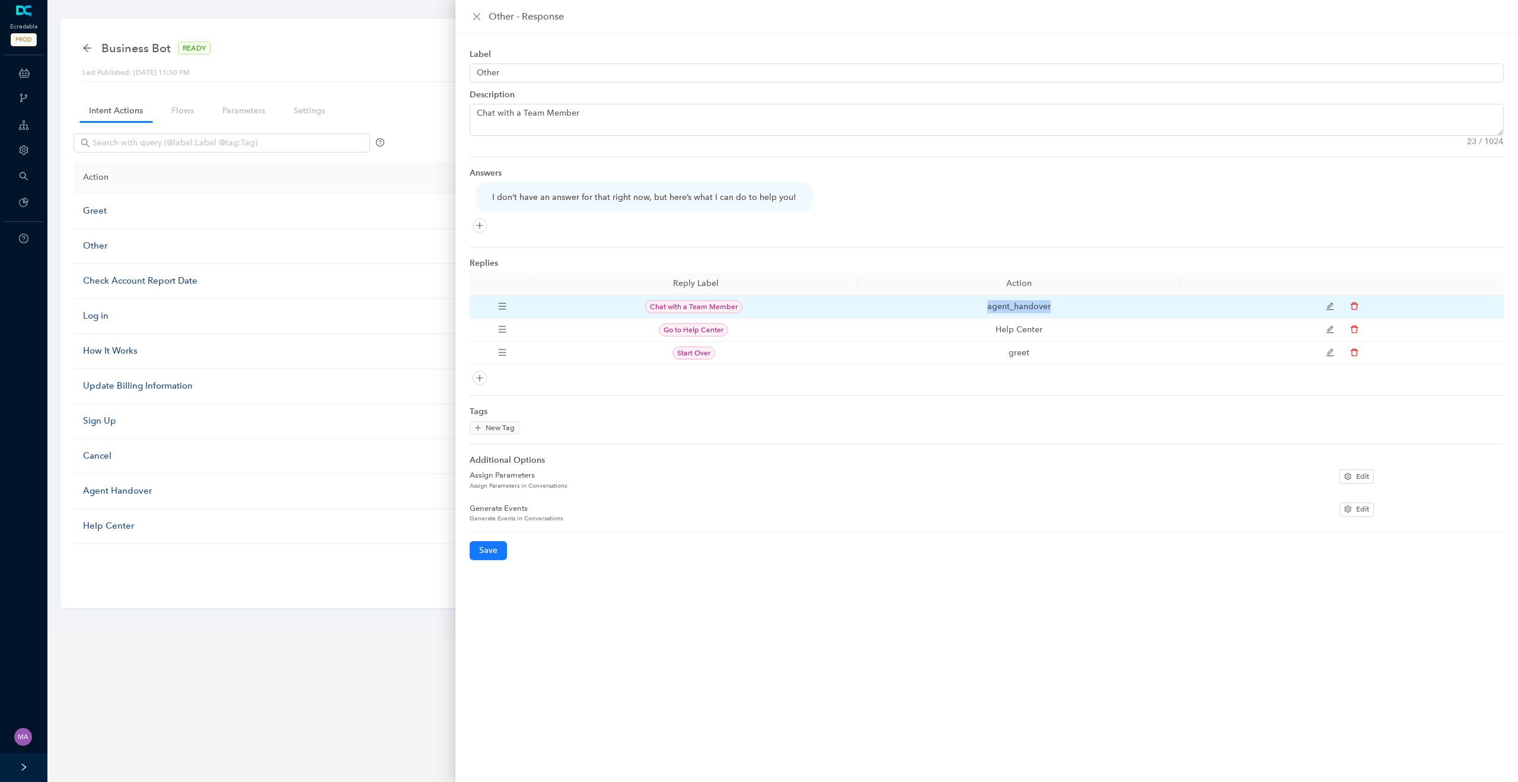
drag, startPoint x: 1053, startPoint y: 304, endPoint x: 976, endPoint y: 300, distance: 77.2
click at [975, 300] on td "agent_handover" at bounding box center [1019, 306] width 323 height 23
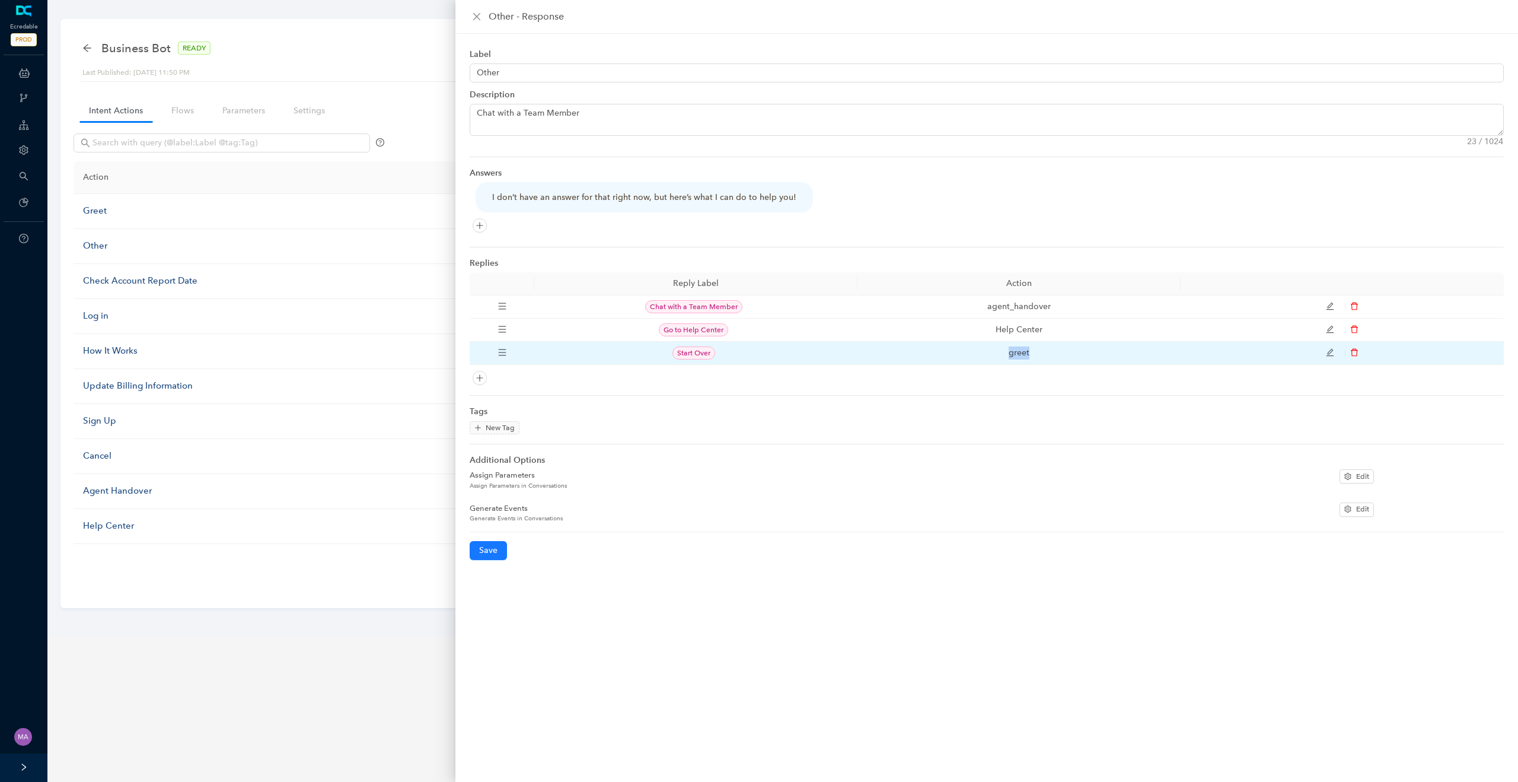
drag, startPoint x: 1041, startPoint y: 355, endPoint x: 997, endPoint y: 351, distance: 44.7
click at [997, 351] on td "greet" at bounding box center [1019, 353] width 323 height 23
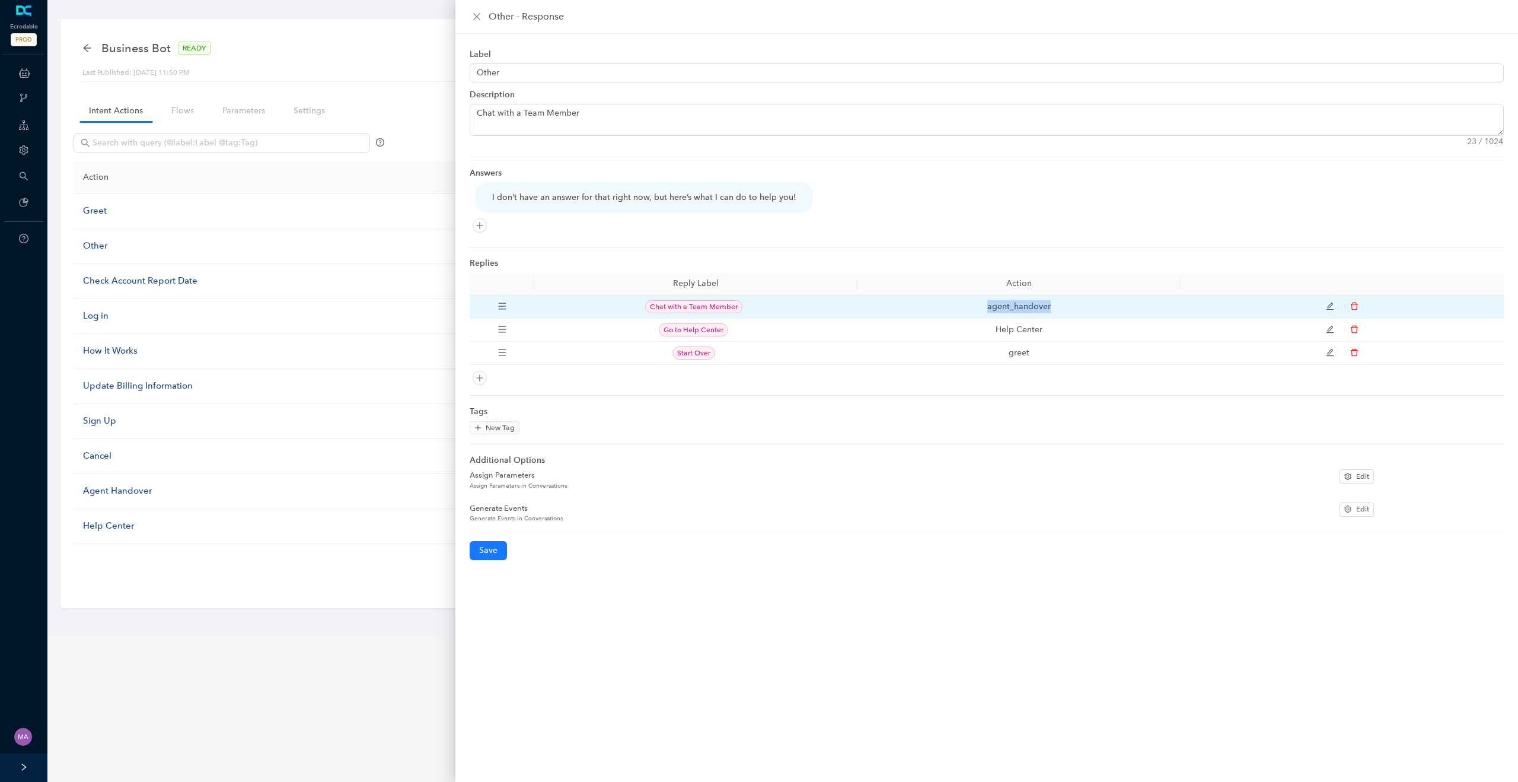
drag, startPoint x: 1058, startPoint y: 304, endPoint x: 977, endPoint y: 302, distance: 81.3
click at [977, 302] on td "agent_handover" at bounding box center [1019, 306] width 323 height 23
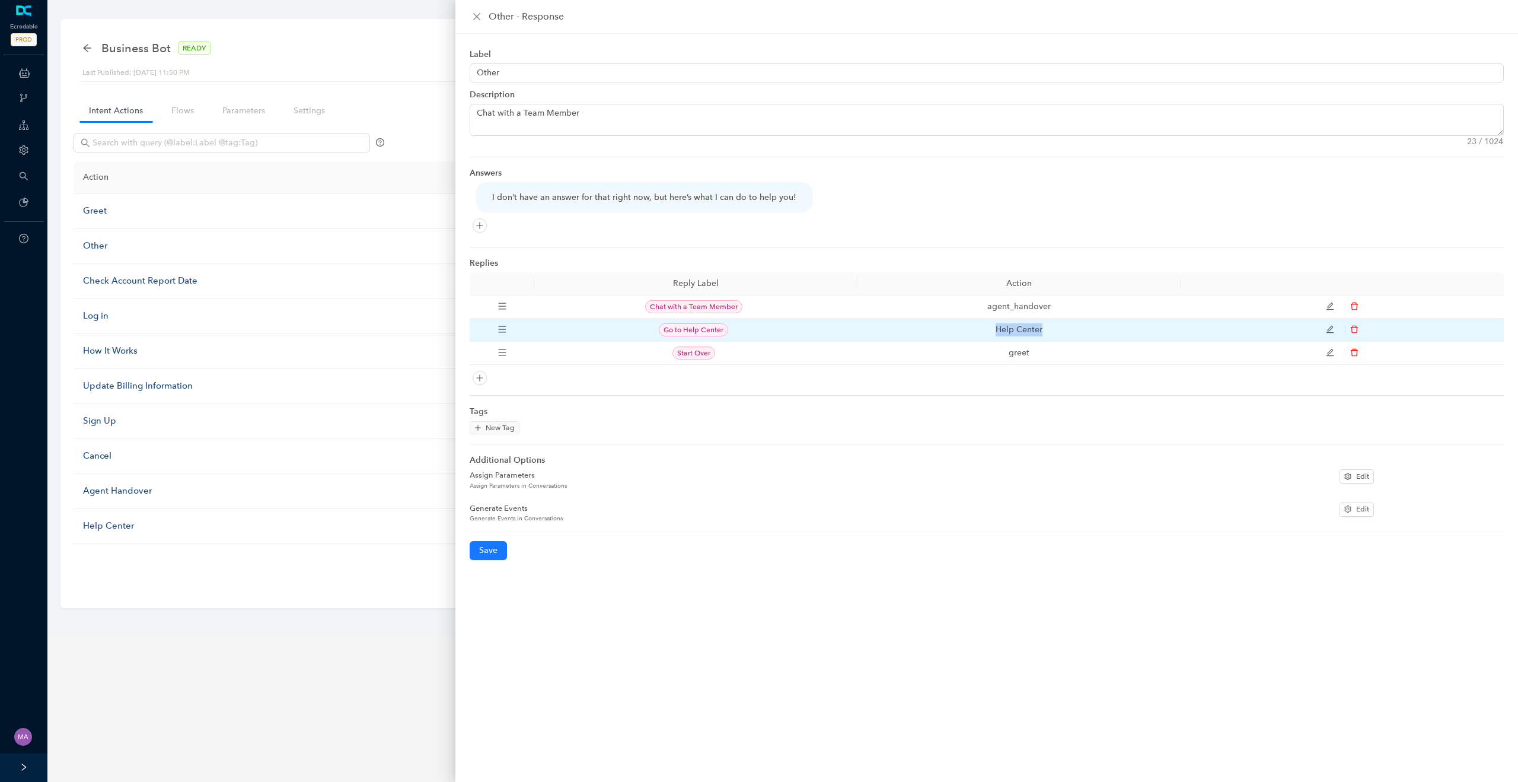
drag, startPoint x: 1047, startPoint y: 329, endPoint x: 986, endPoint y: 323, distance: 61.4
click at [986, 323] on td "Help Center" at bounding box center [1019, 329] width 323 height 23
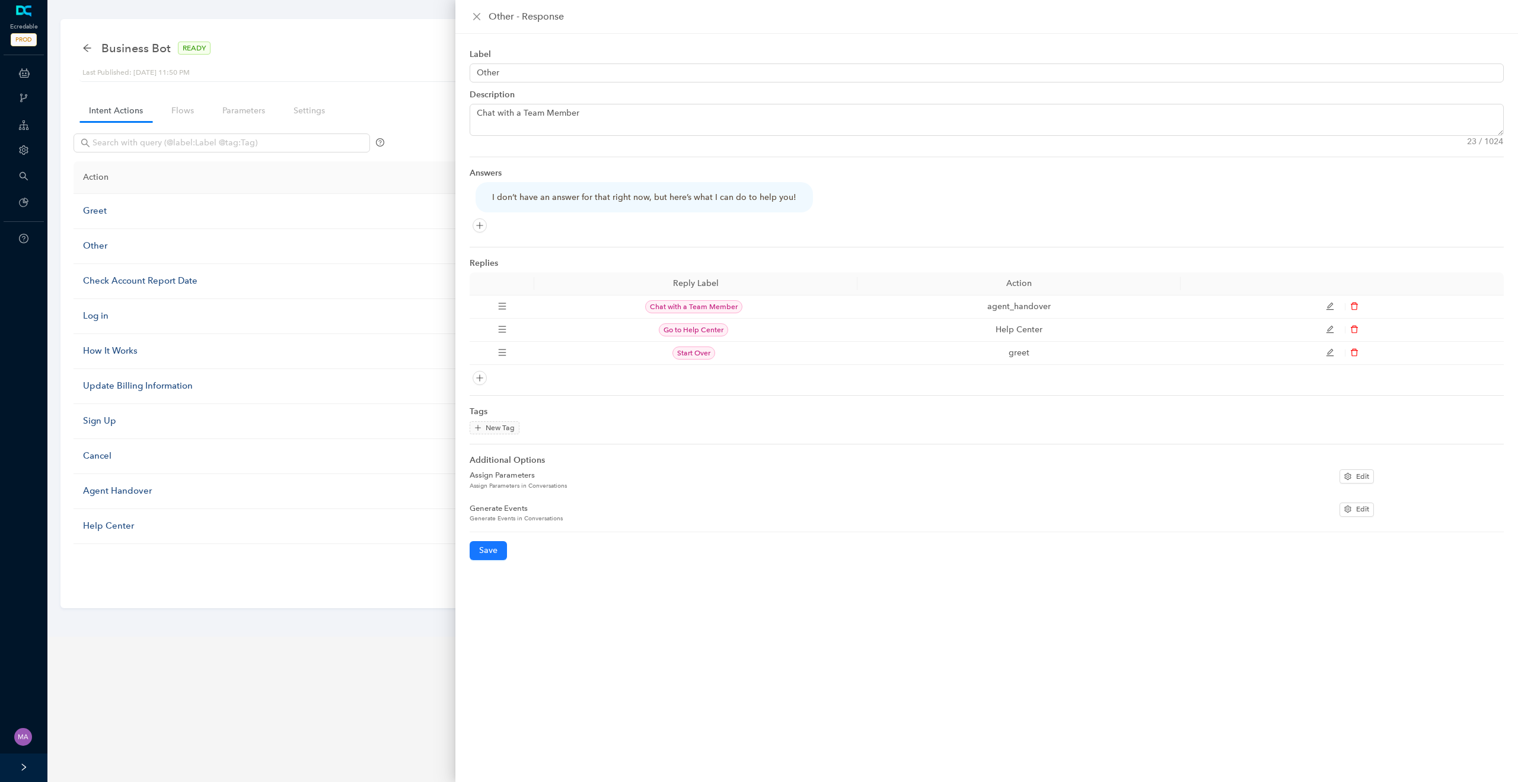
click at [1020, 410] on div "Tags" at bounding box center [987, 413] width 1034 height 16
click at [116, 528] on div "Help Center" at bounding box center [290, 526] width 415 height 14
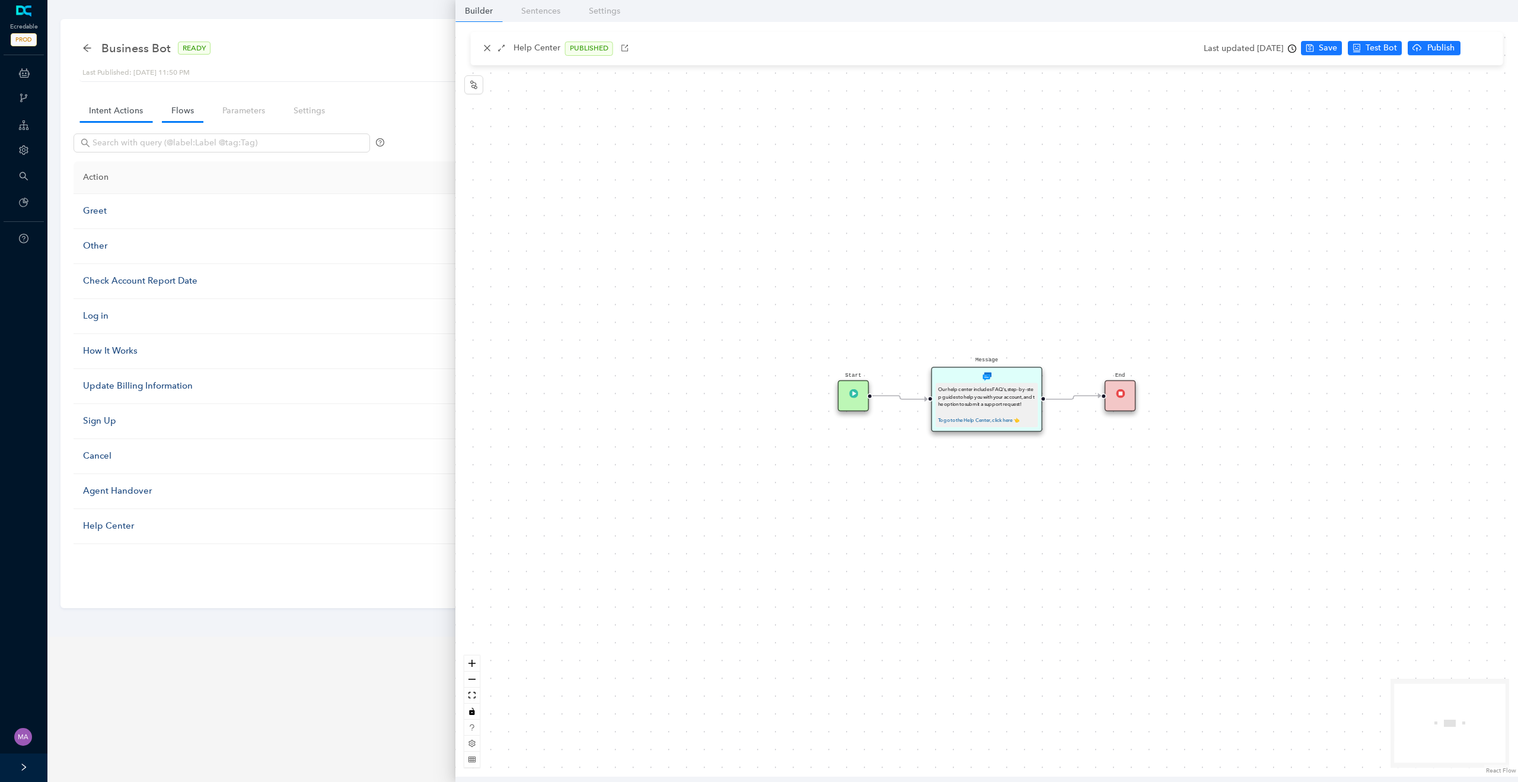
click at [175, 107] on link "Flows" at bounding box center [183, 111] width 42 height 22
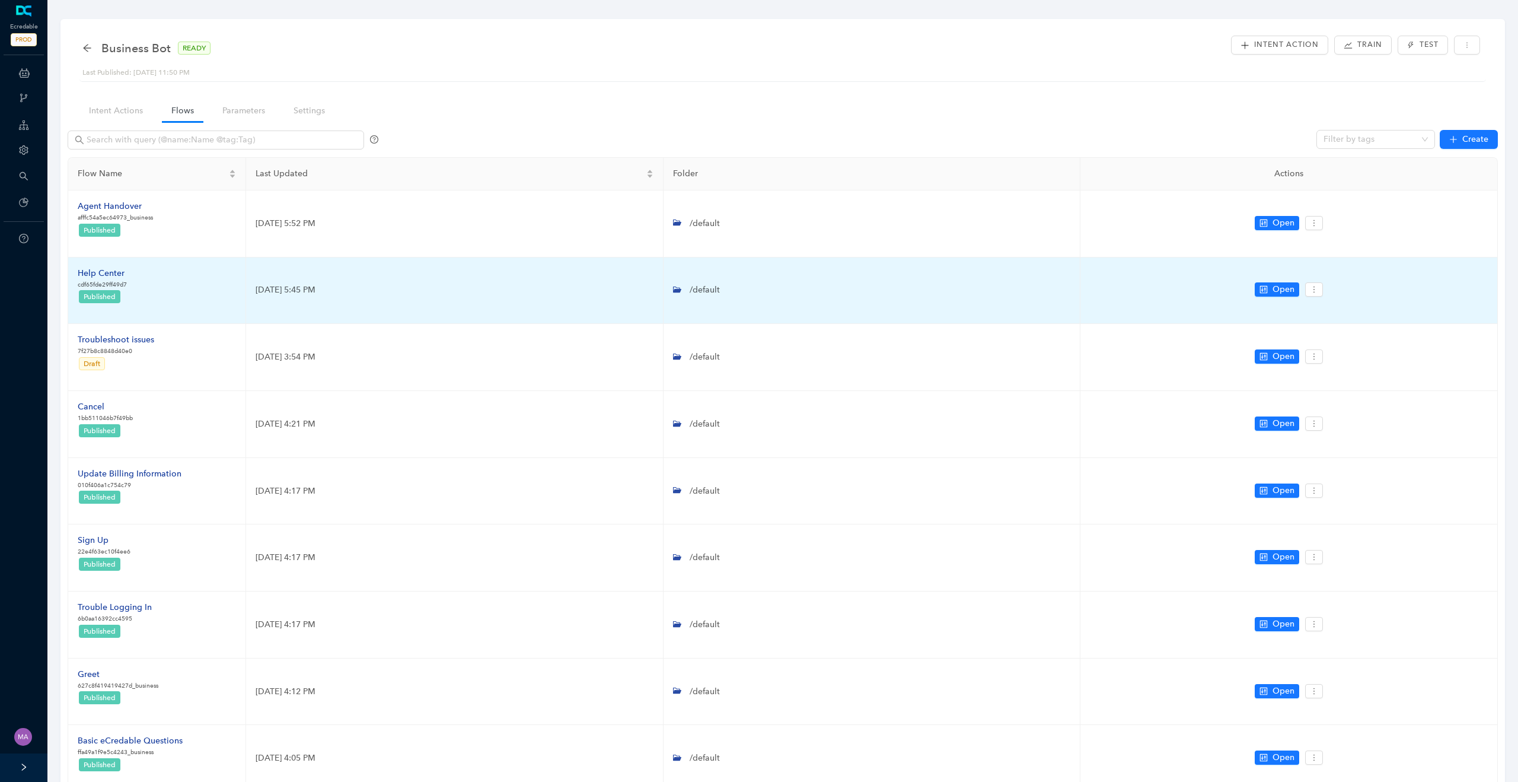
click at [118, 275] on div "Help Center" at bounding box center [102, 273] width 49 height 13
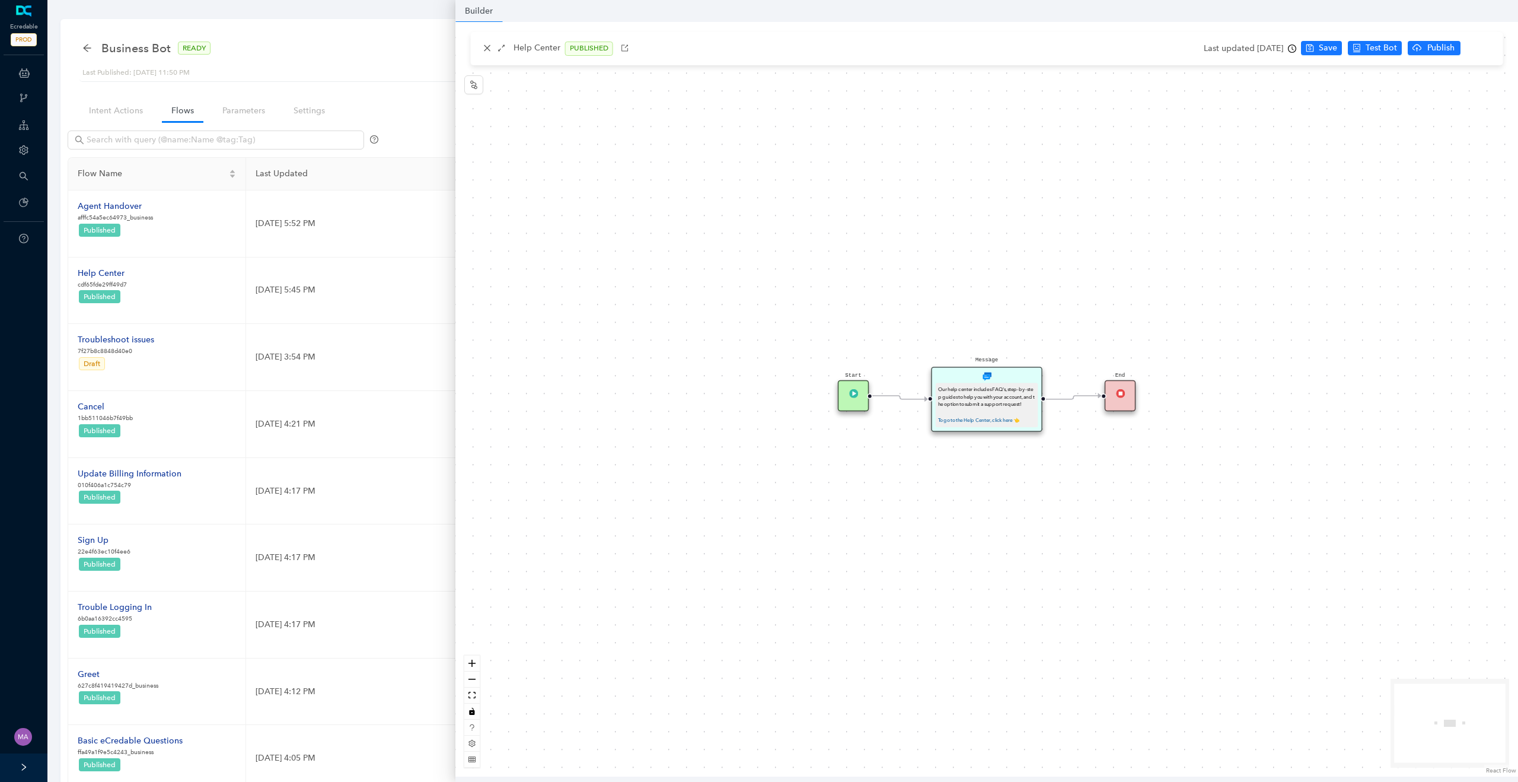
click at [955, 498] on div "Start End Message Our help center includes FAQ's, step-by-step guides to help y…" at bounding box center [986, 399] width 1063 height 754
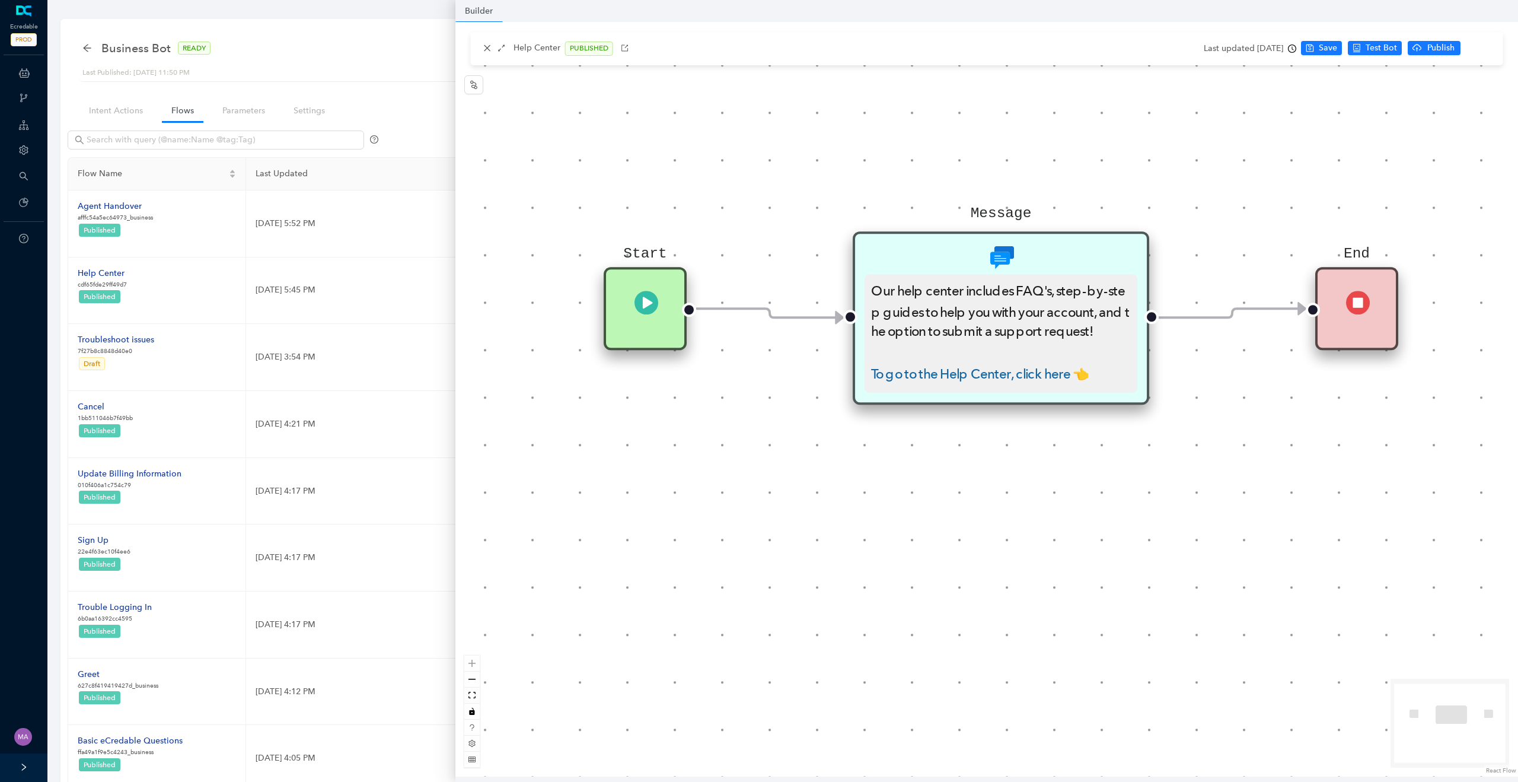
click at [646, 433] on div "Start End Message Our help center includes FAQ's, step-by-step guides to help y…" at bounding box center [986, 399] width 1063 height 754
click at [629, 199] on div "Start End Message Our help center includes FAQ's, step-by-step guides to help y…" at bounding box center [986, 399] width 1063 height 754
click at [486, 44] on icon "close" at bounding box center [487, 48] width 8 height 8
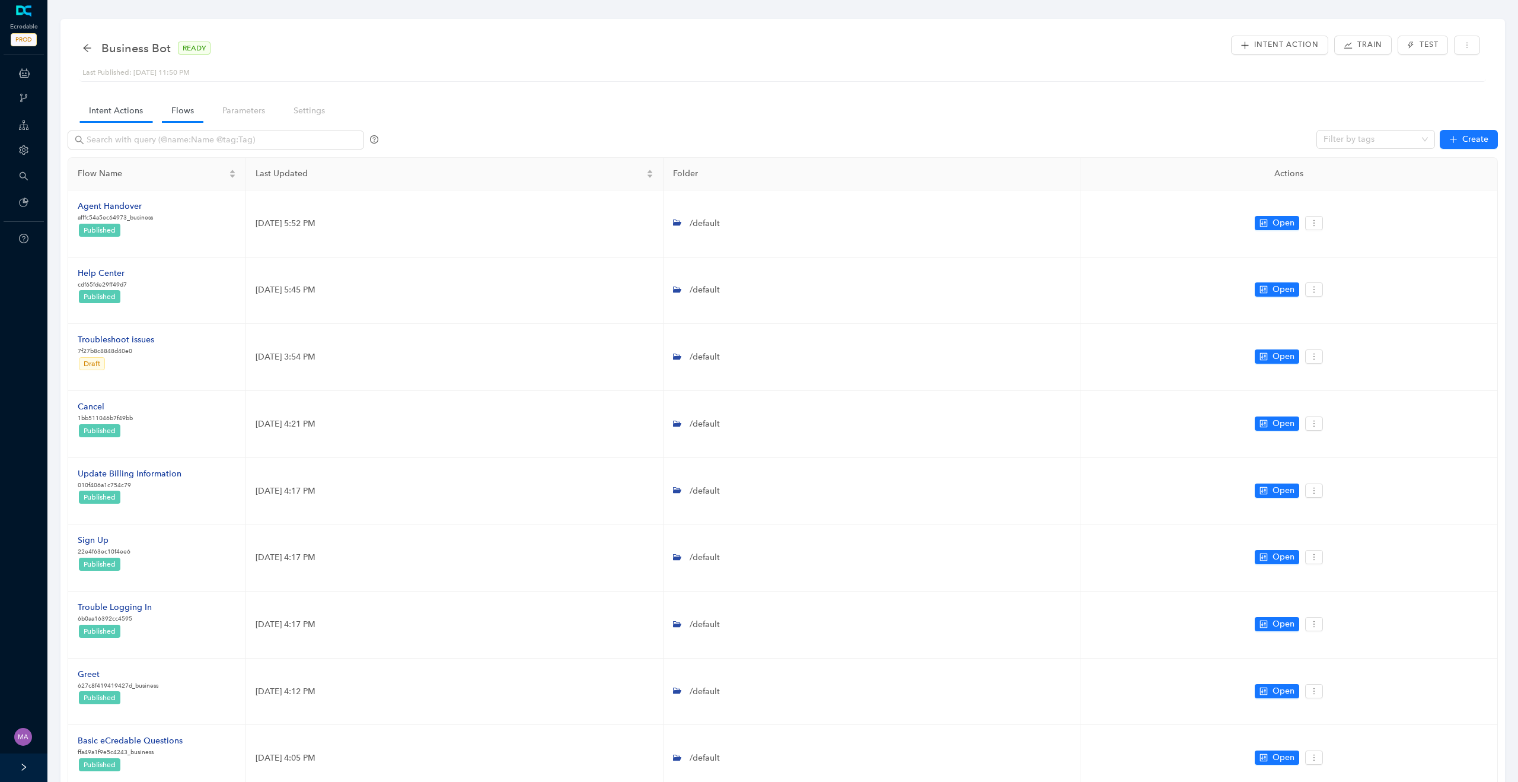
click at [122, 110] on link "Intent Actions" at bounding box center [115, 111] width 73 height 22
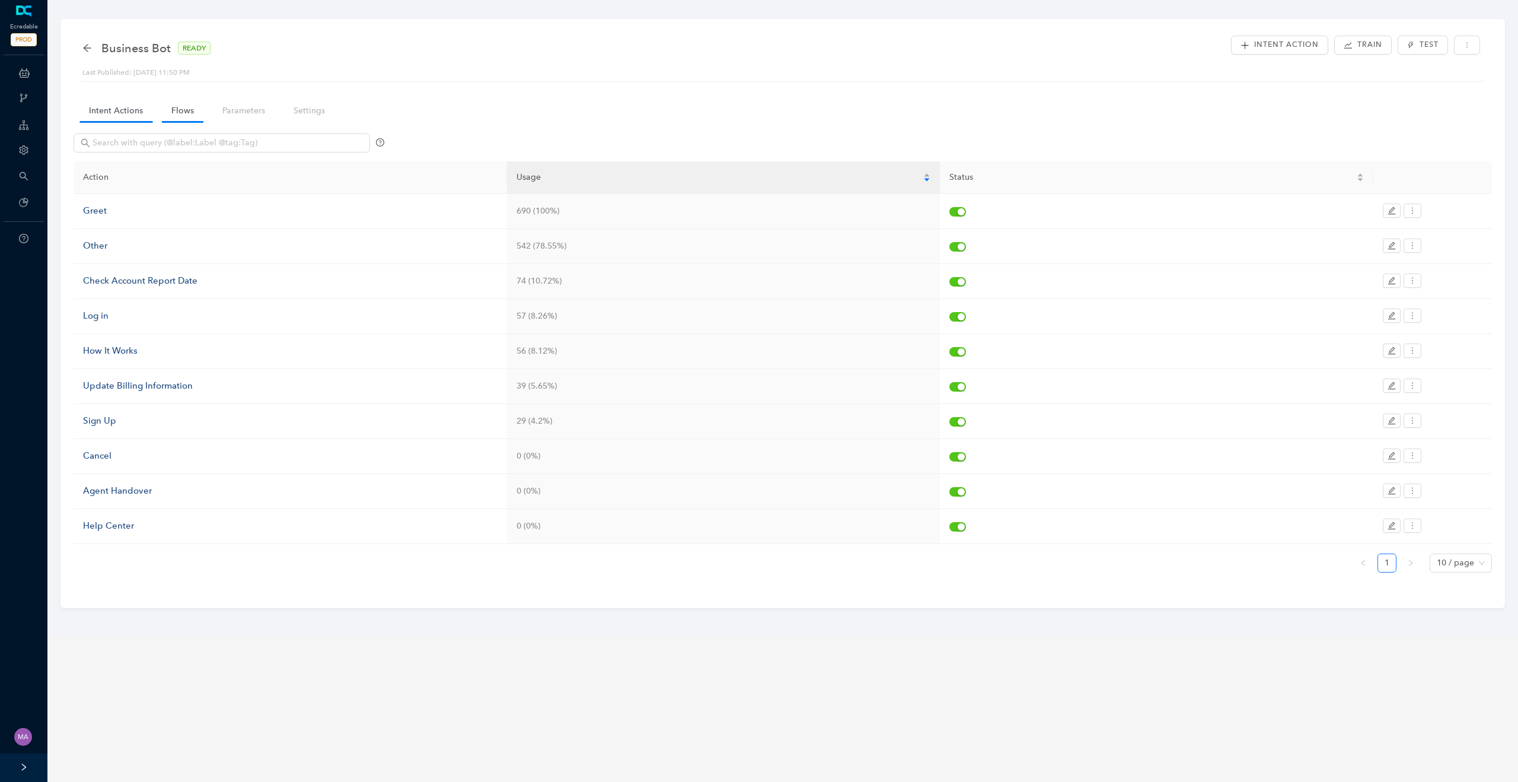
click at [181, 113] on link "Flows" at bounding box center [183, 111] width 42 height 22
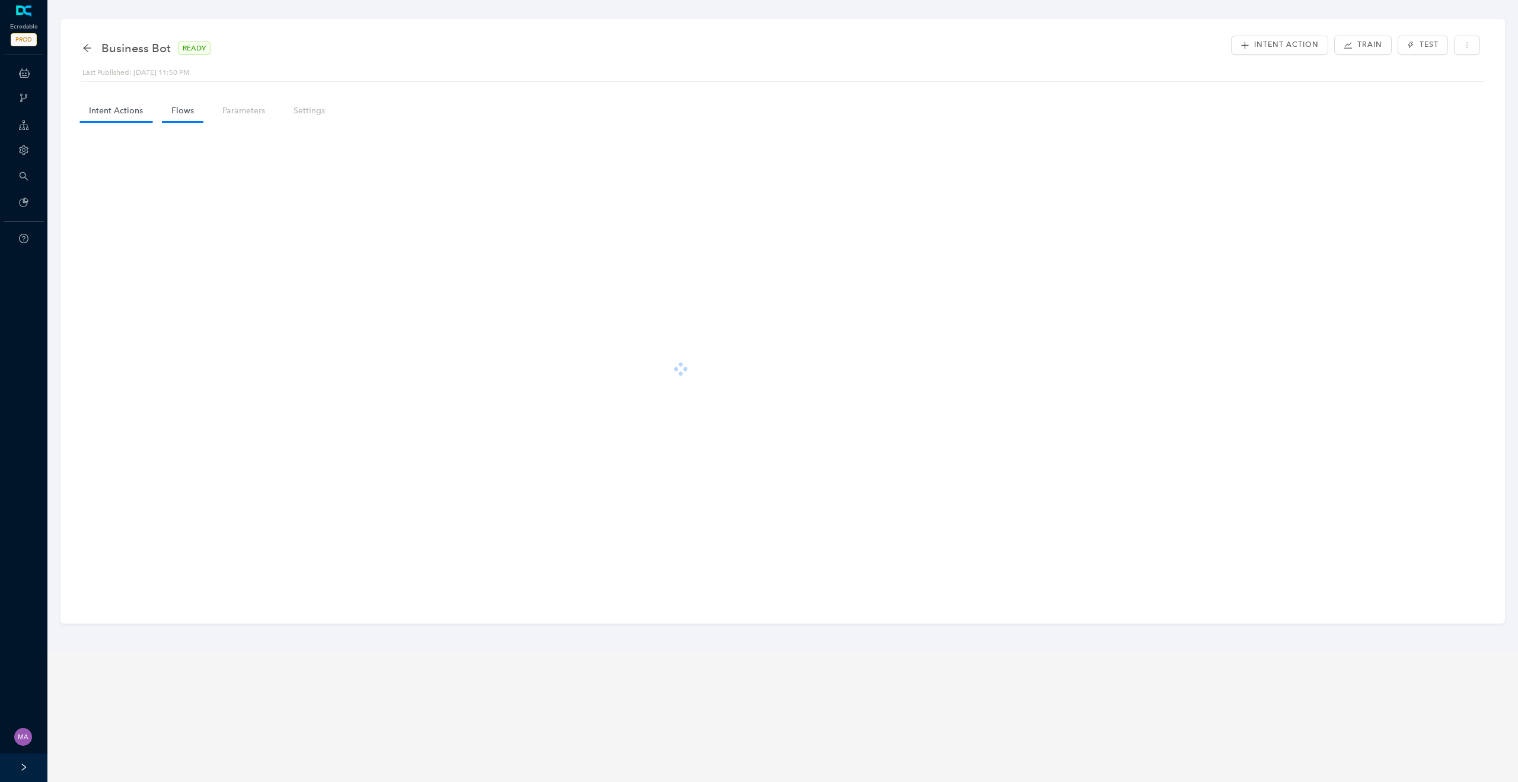
click at [102, 108] on link "Intent Actions" at bounding box center [115, 111] width 73 height 22
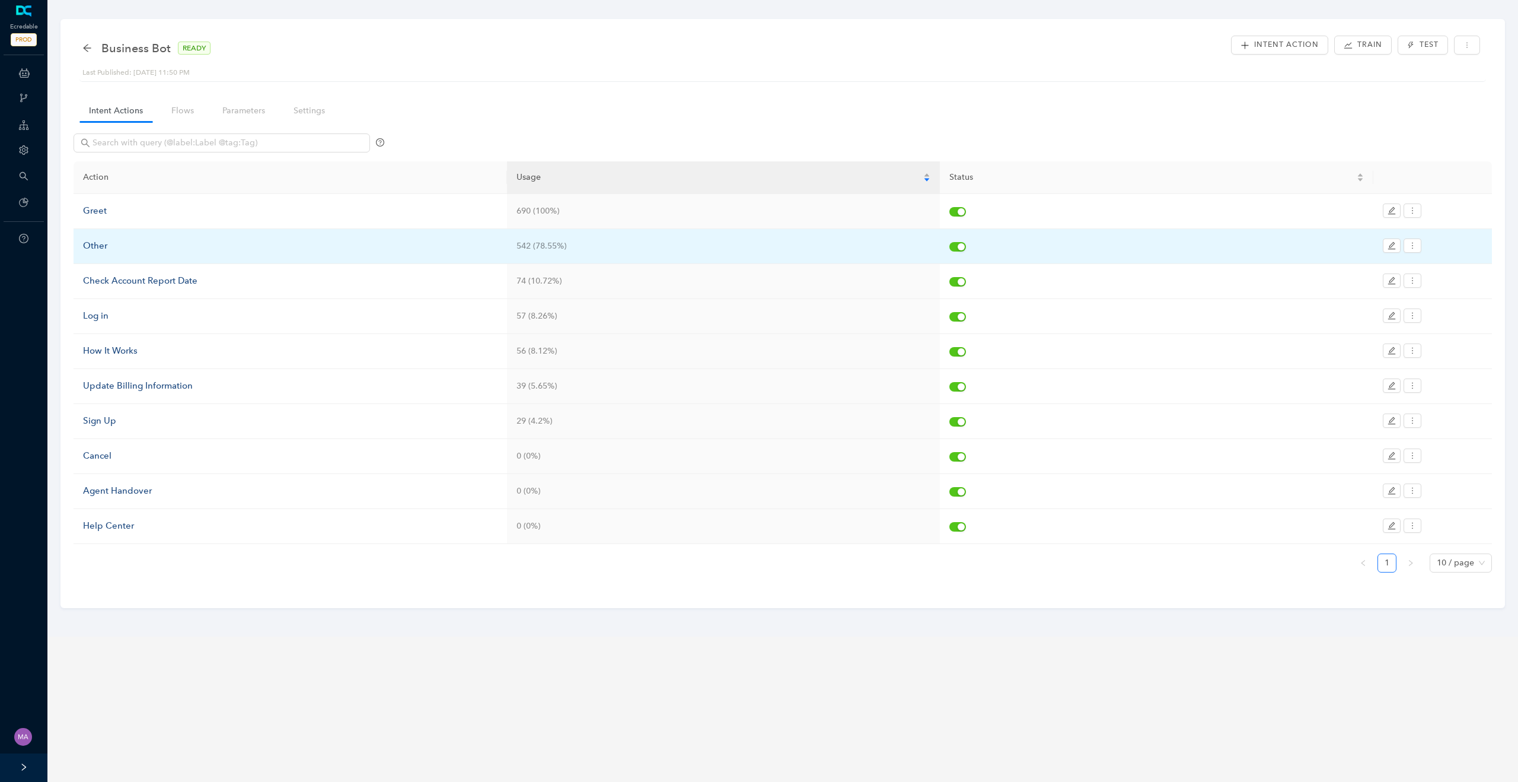
click at [97, 244] on div "Other" at bounding box center [290, 246] width 415 height 14
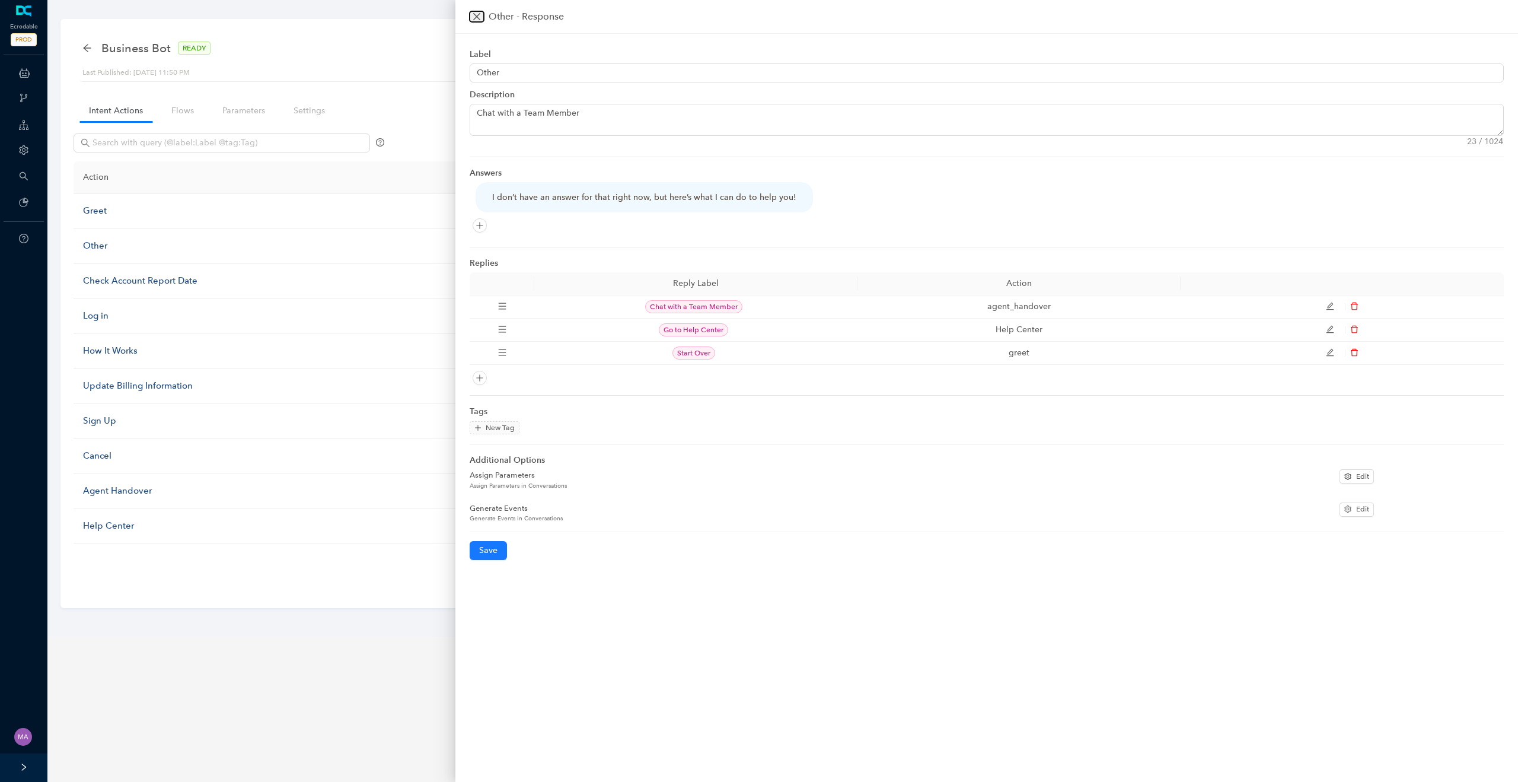
click at [481, 11] on button "Close" at bounding box center [477, 16] width 14 height 11
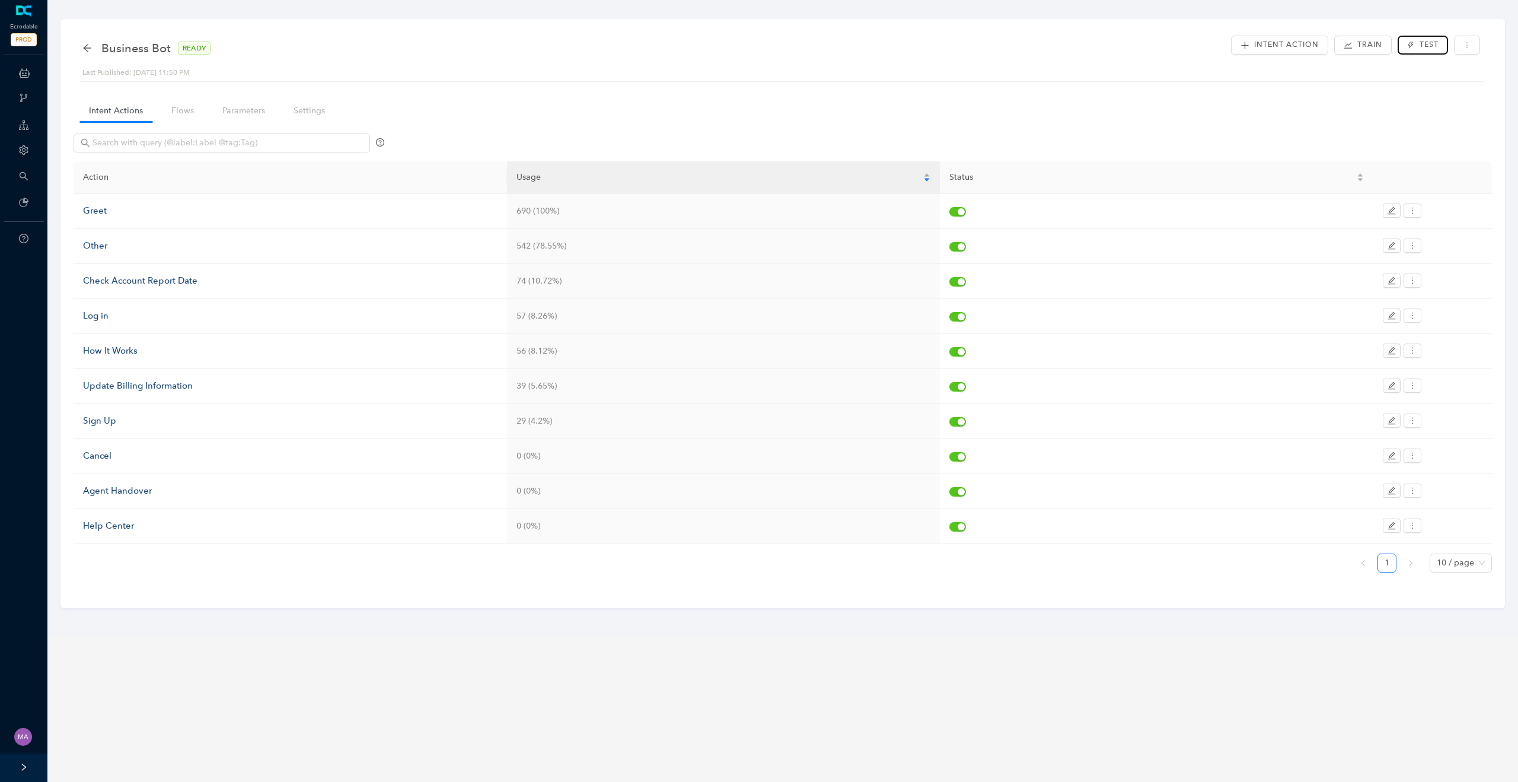
drag, startPoint x: 1415, startPoint y: 43, endPoint x: 843, endPoint y: 56, distance: 571.3
click at [855, 44] on div "Business Bot READY Last Published: August 27, 2025 11:50 PM Intent Action Train…" at bounding box center [782, 57] width 1407 height 49
